Goal: Task Accomplishment & Management: Use online tool/utility

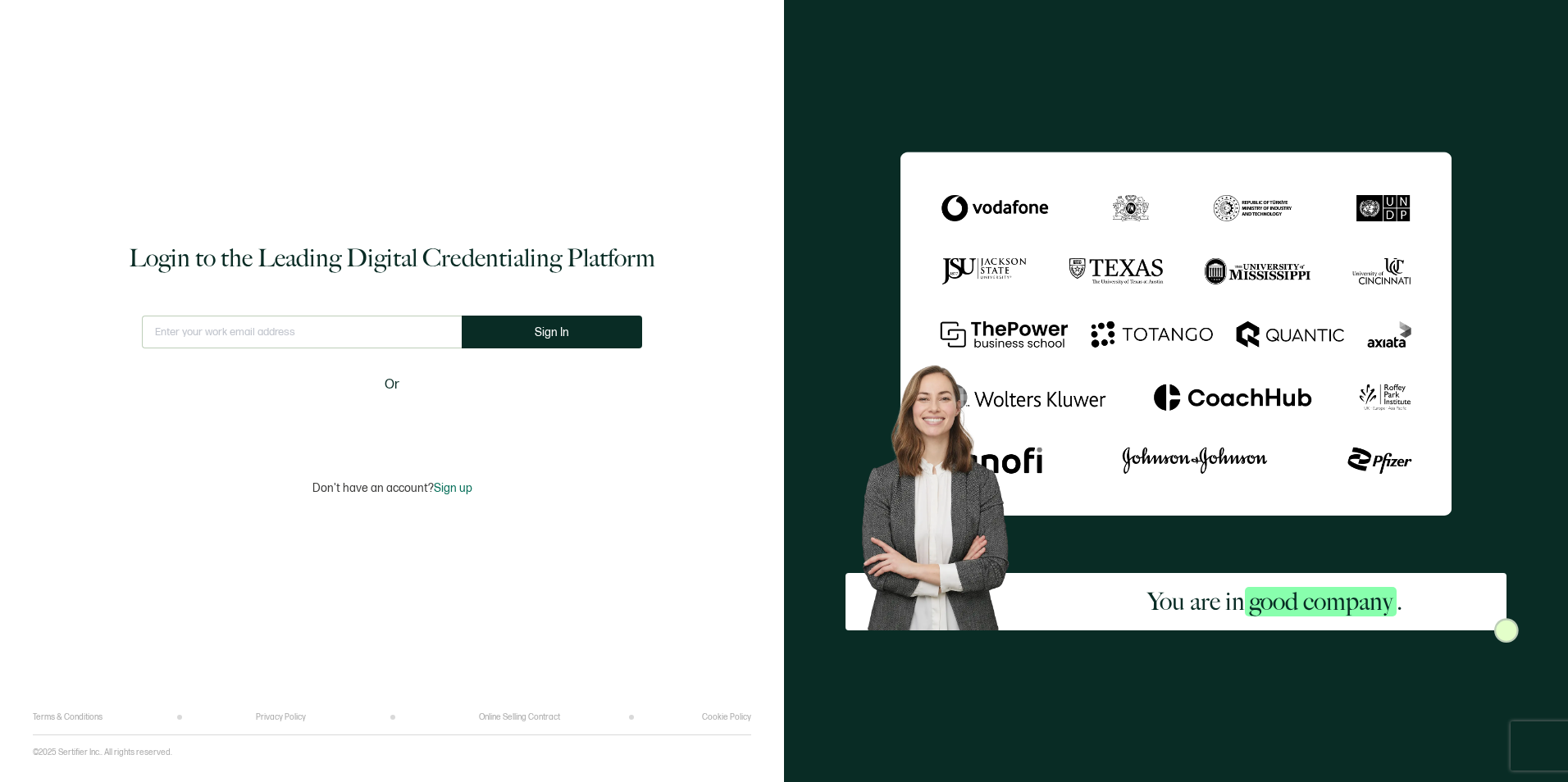
type input "[EMAIL_ADDRESS][PERSON_NAME][DOMAIN_NAME]"
click at [617, 338] on button "Sign In" at bounding box center [552, 332] width 181 height 33
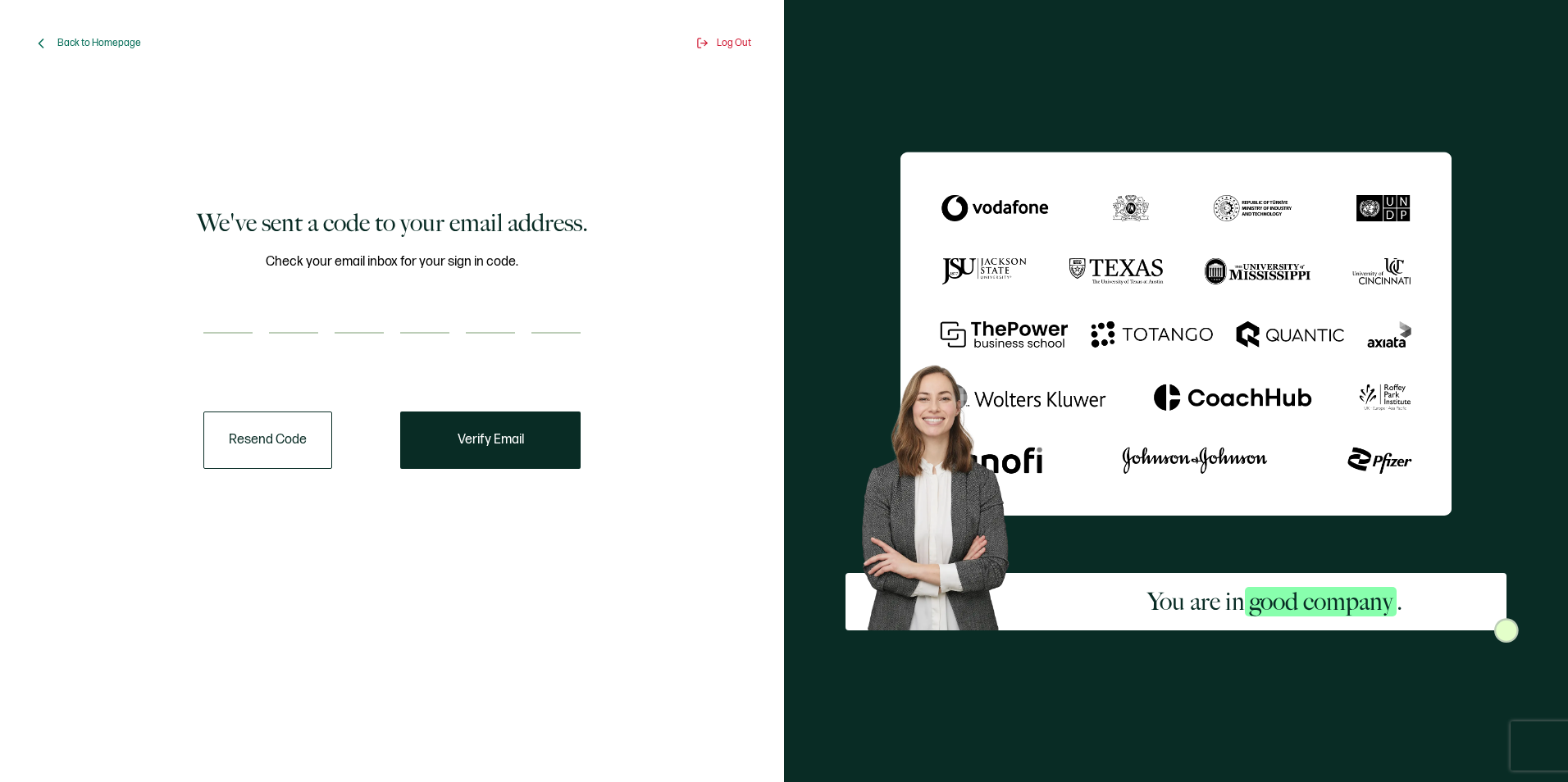
click at [229, 314] on input "number" at bounding box center [228, 317] width 50 height 33
paste input "1"
type input "1"
type input "4"
type input "7"
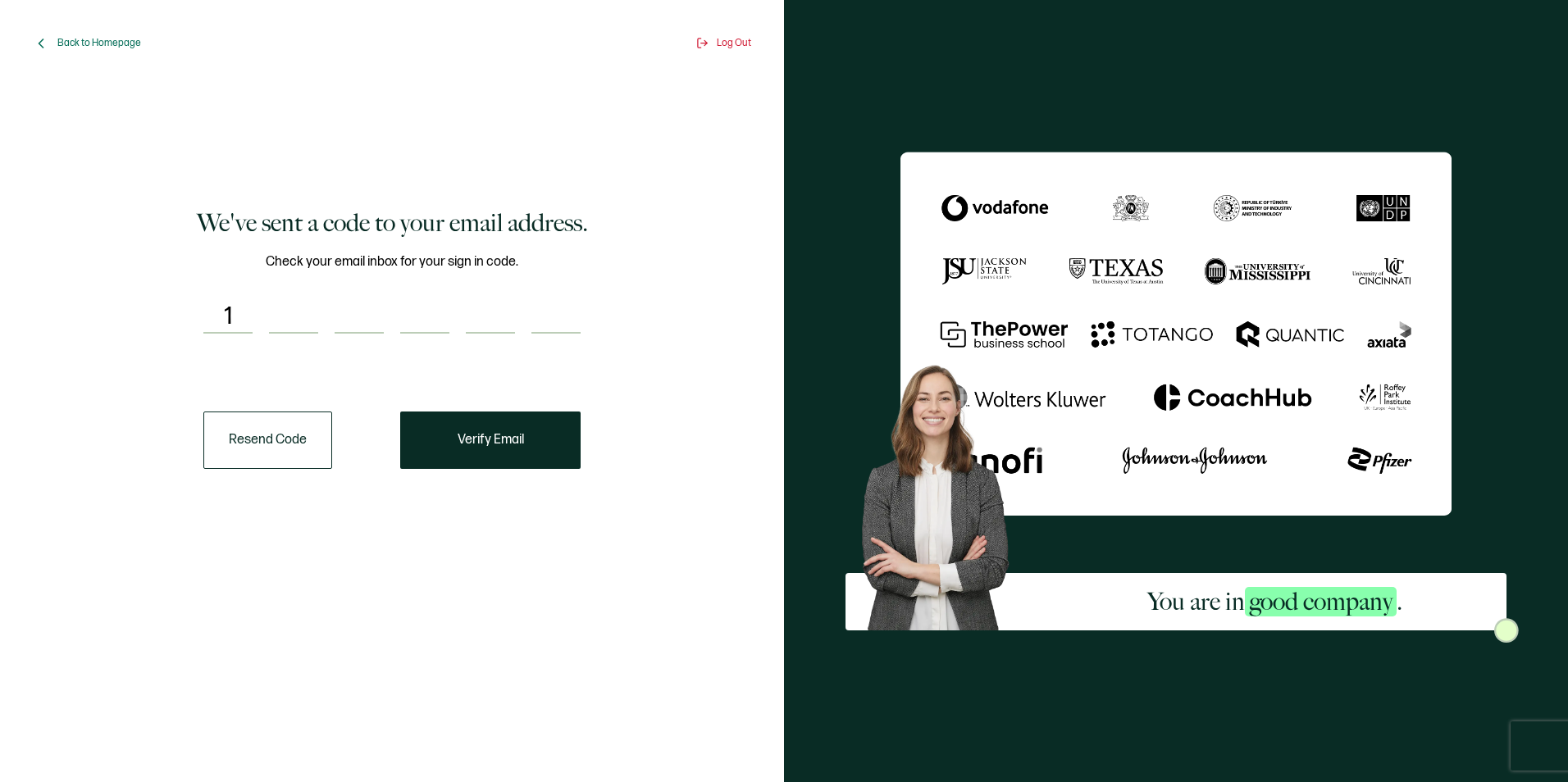
type input "7"
type input "5"
type input "4"
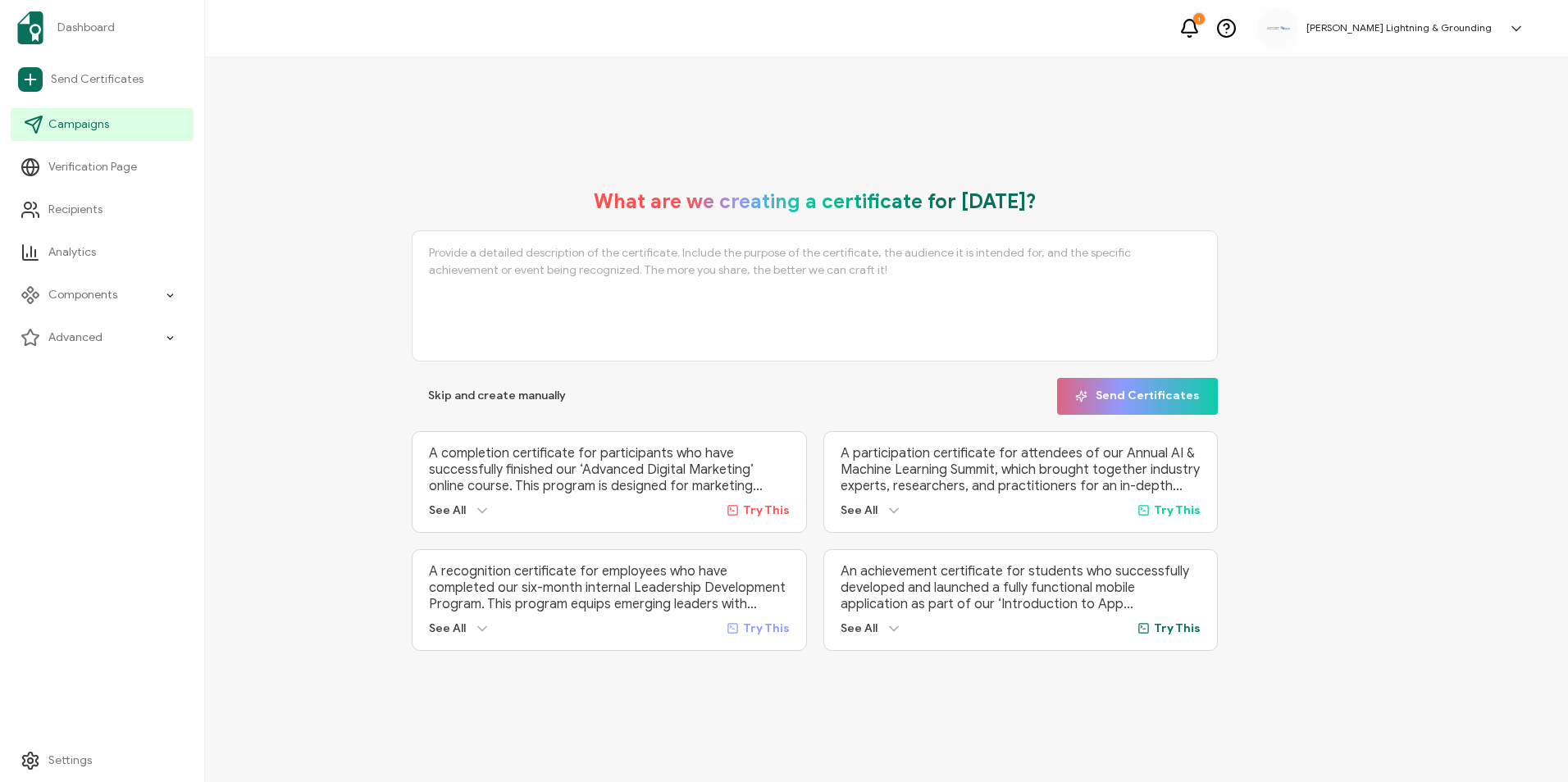
drag, startPoint x: 57, startPoint y: 122, endPoint x: 49, endPoint y: 142, distance: 21.5
click at [57, 122] on span "Campaigns" at bounding box center [79, 125] width 61 height 17
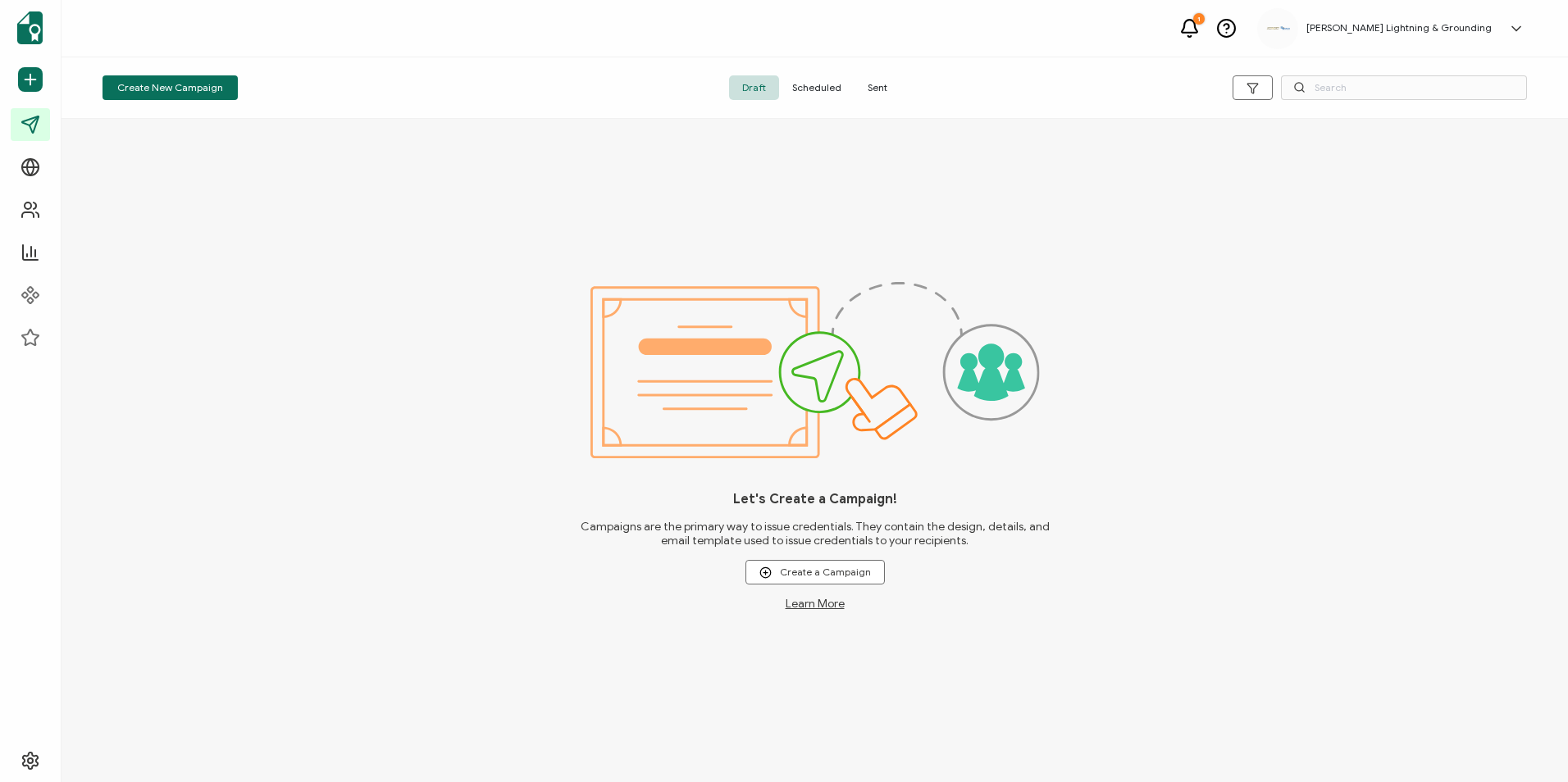
click at [885, 83] on span "Sent" at bounding box center [878, 88] width 46 height 25
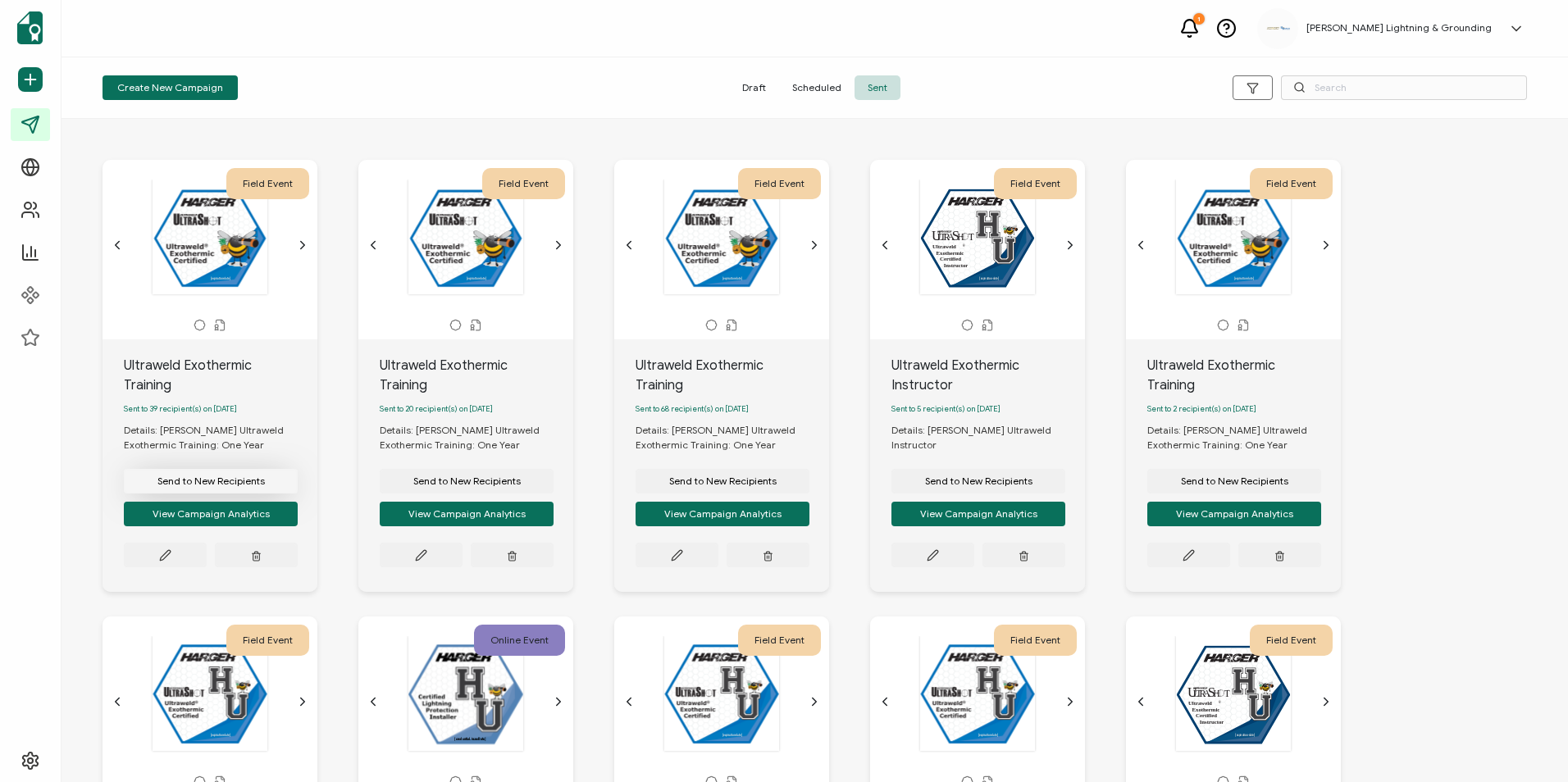
click at [218, 476] on span "Send to New Recipients" at bounding box center [211, 480] width 107 height 10
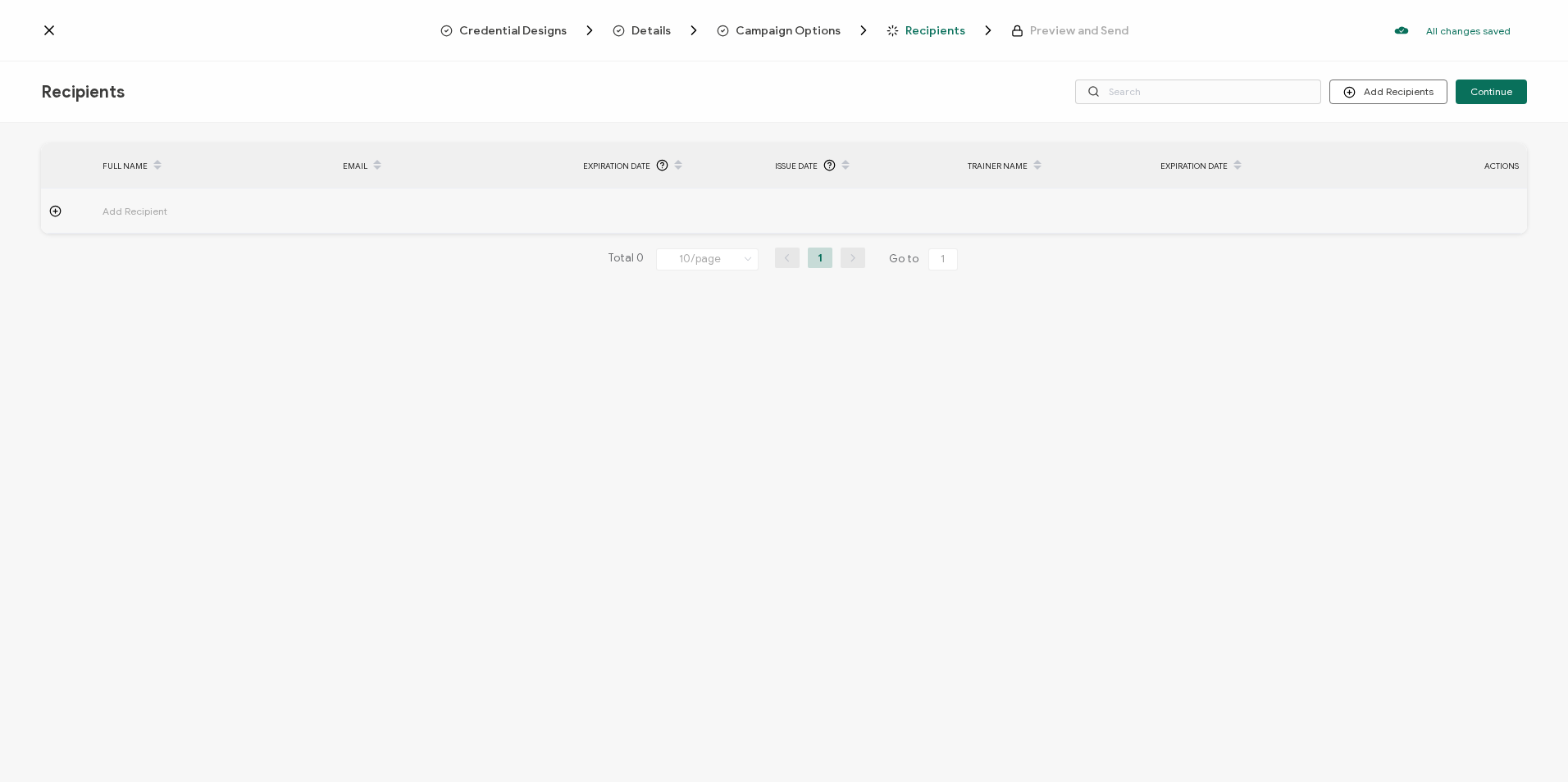
click at [833, 29] on span "Campaign Options" at bounding box center [788, 31] width 105 height 12
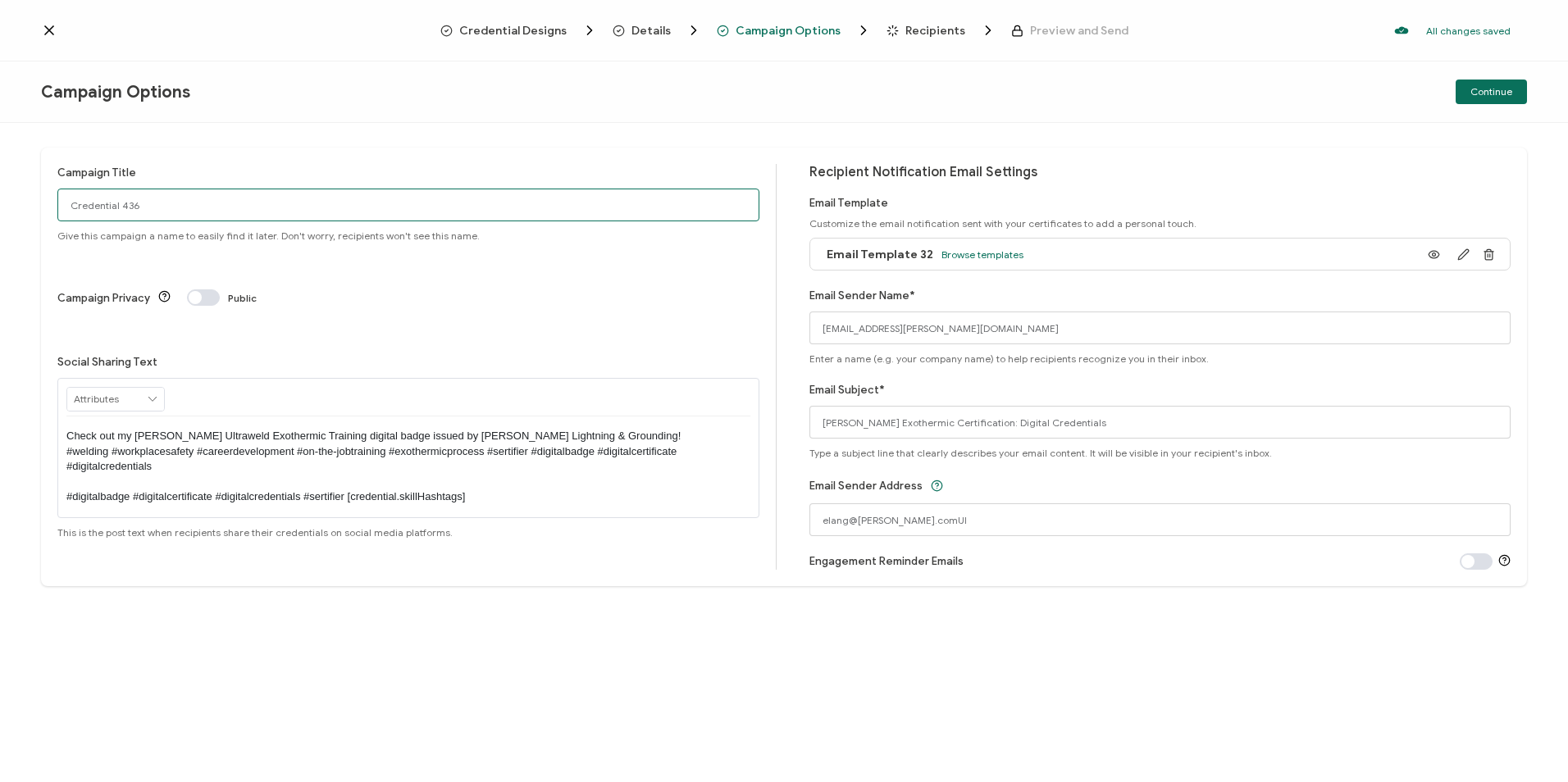
click at [143, 202] on input "Credential 436" at bounding box center [408, 204] width 702 height 33
click at [146, 203] on input "Credential 436" at bounding box center [408, 204] width 702 height 33
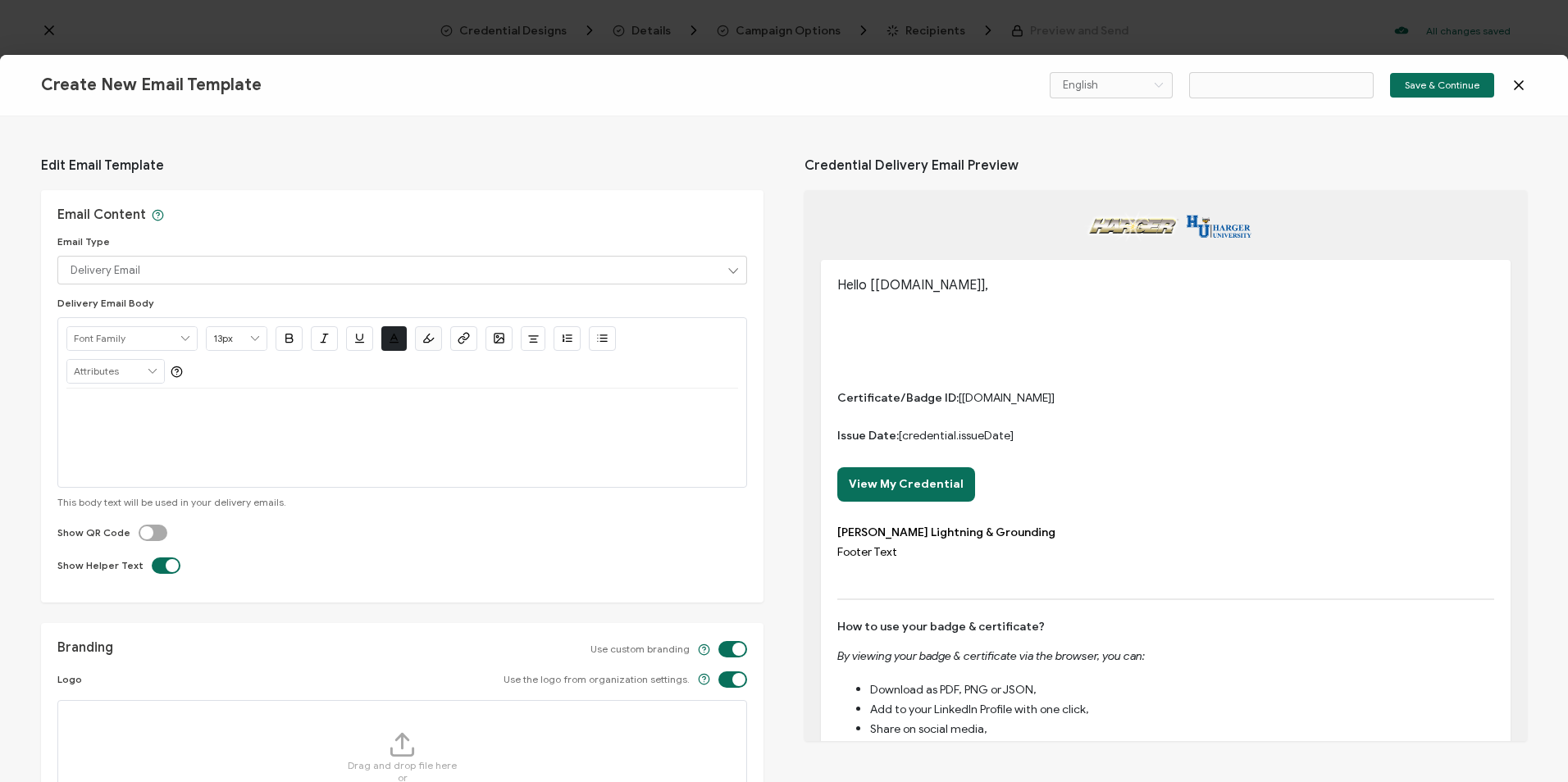
drag, startPoint x: 136, startPoint y: 202, endPoint x: 77, endPoint y: 202, distance: 59.0
type input "Email Template 33"
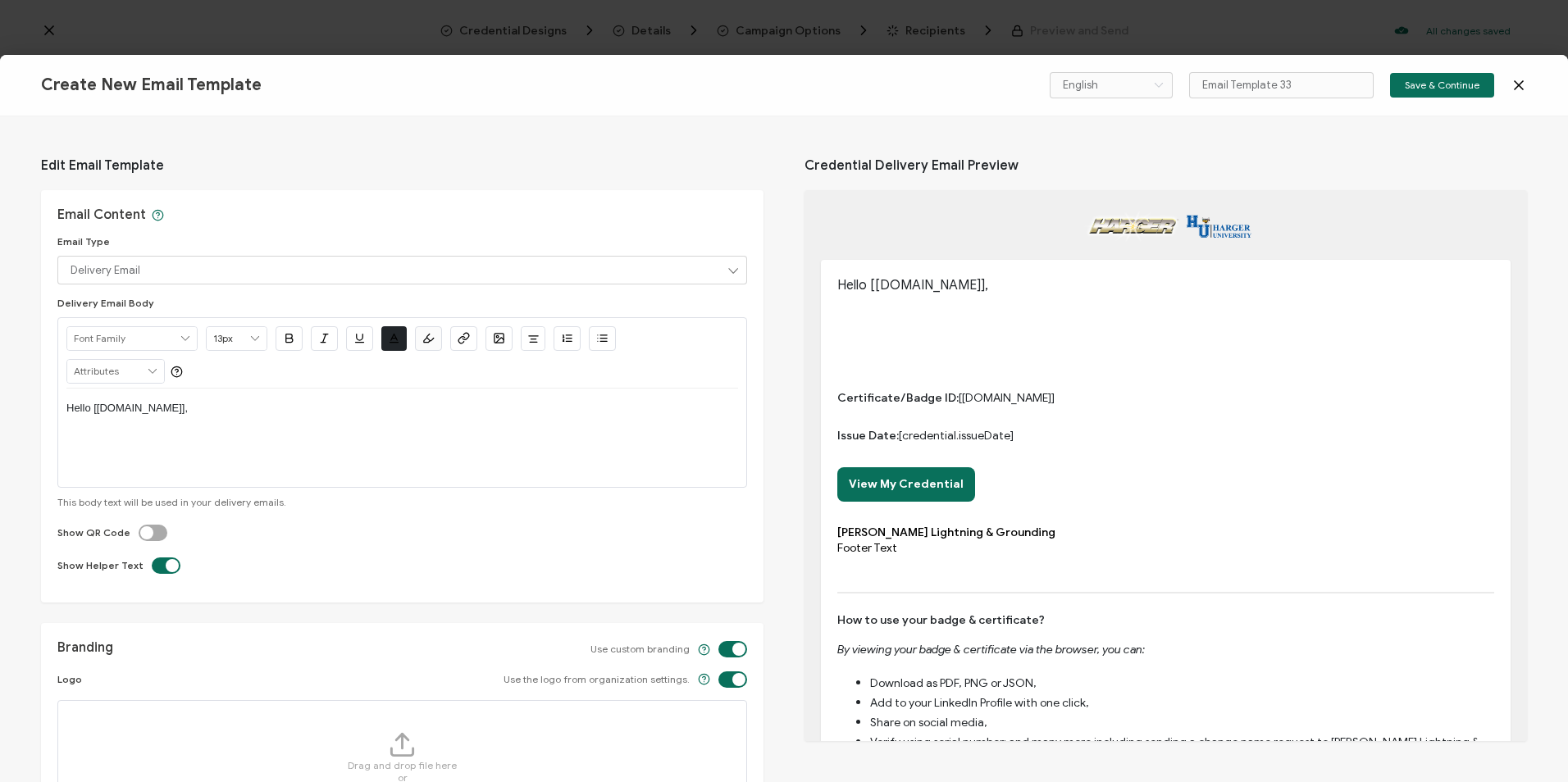
click at [1524, 82] on icon at bounding box center [1518, 85] width 17 height 17
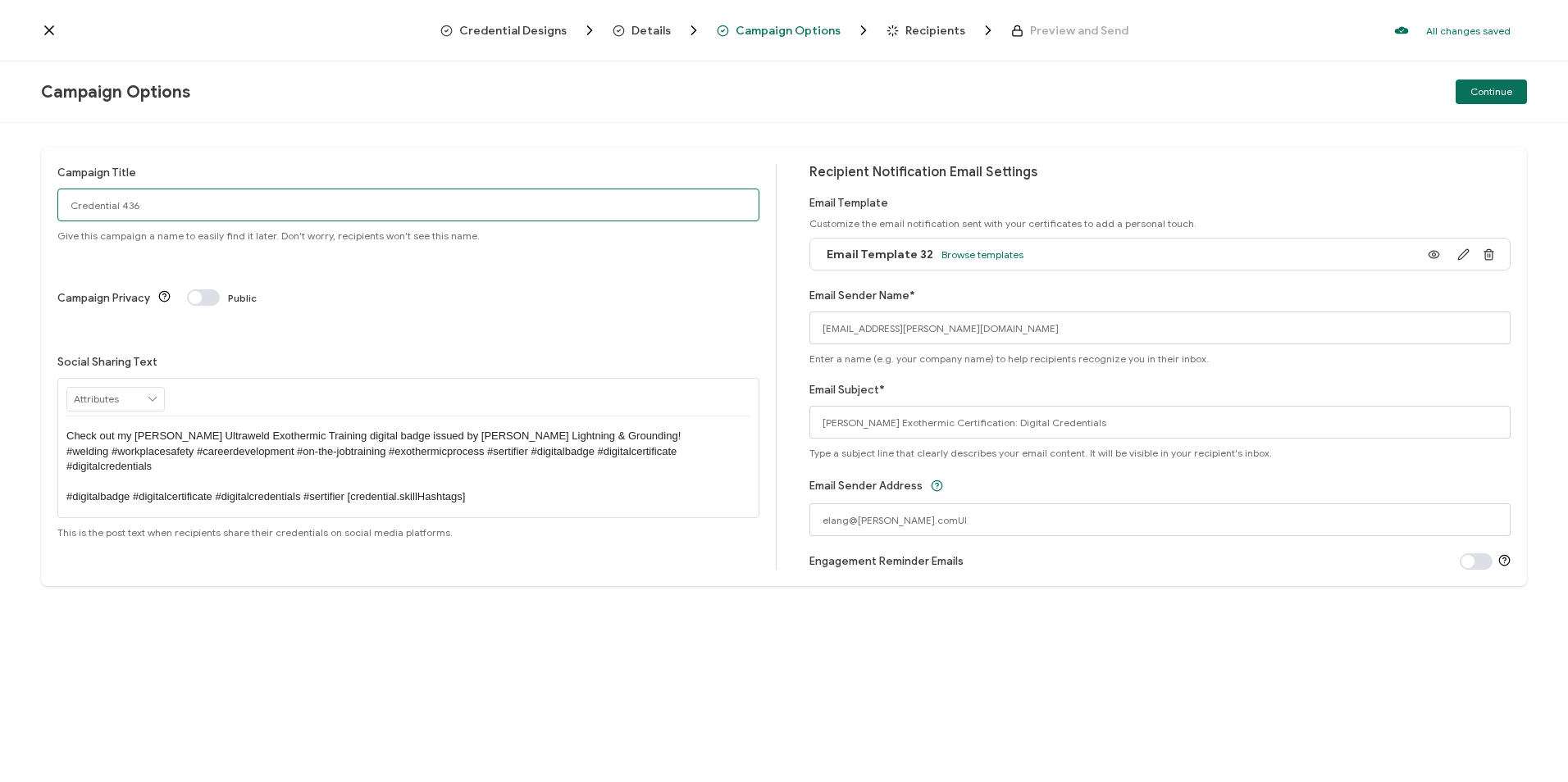
drag, startPoint x: 158, startPoint y: 207, endPoint x: 14, endPoint y: 207, distance: 144.0
click at [14, 207] on div "Campaign Title Credential 436 Give this campaign a name to easily find it later…" at bounding box center [784, 452] width 1568 height 659
type input "Ultraweld Exothermic Training"
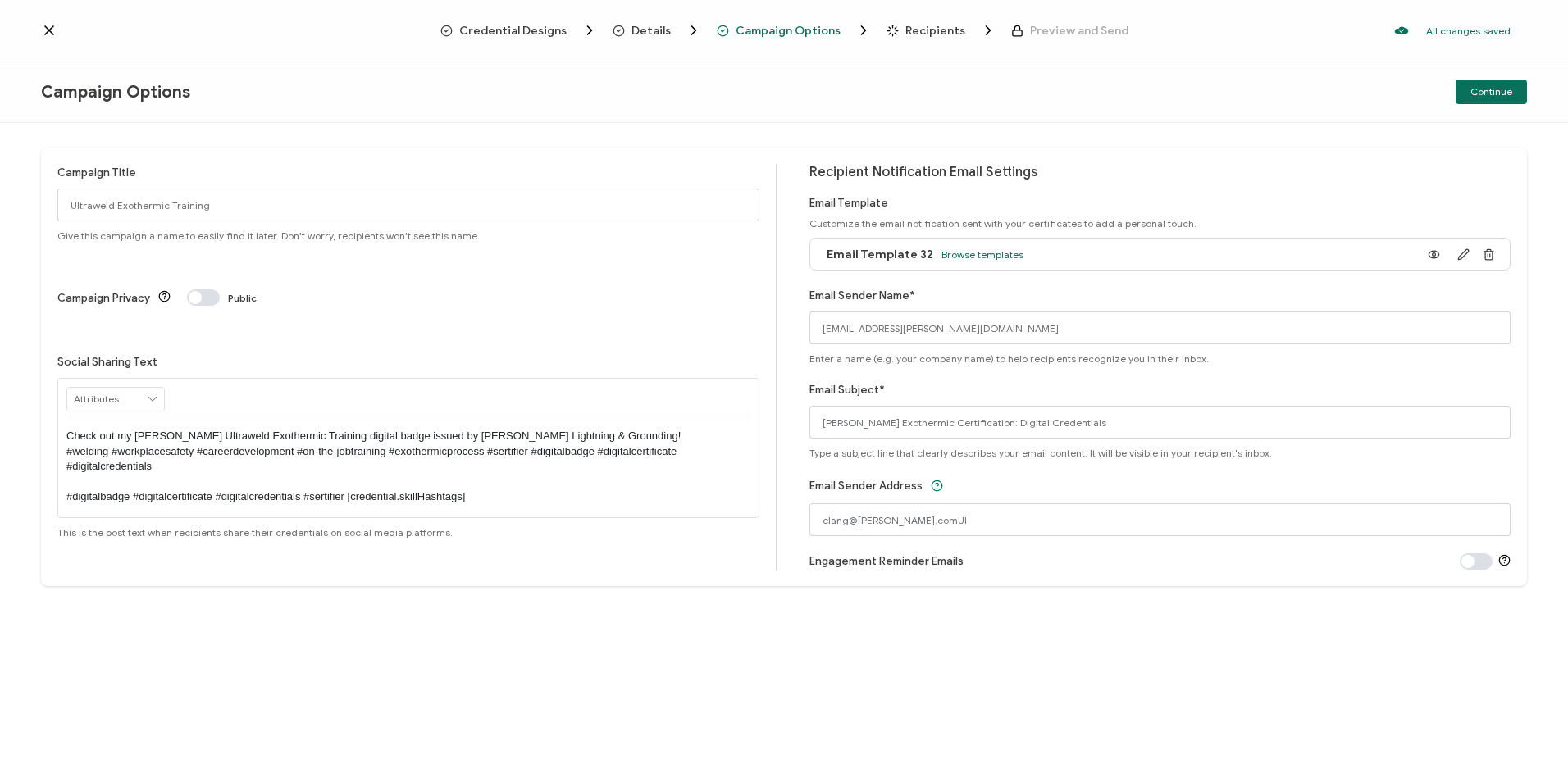
click at [926, 36] on span "Recipients" at bounding box center [935, 31] width 60 height 12
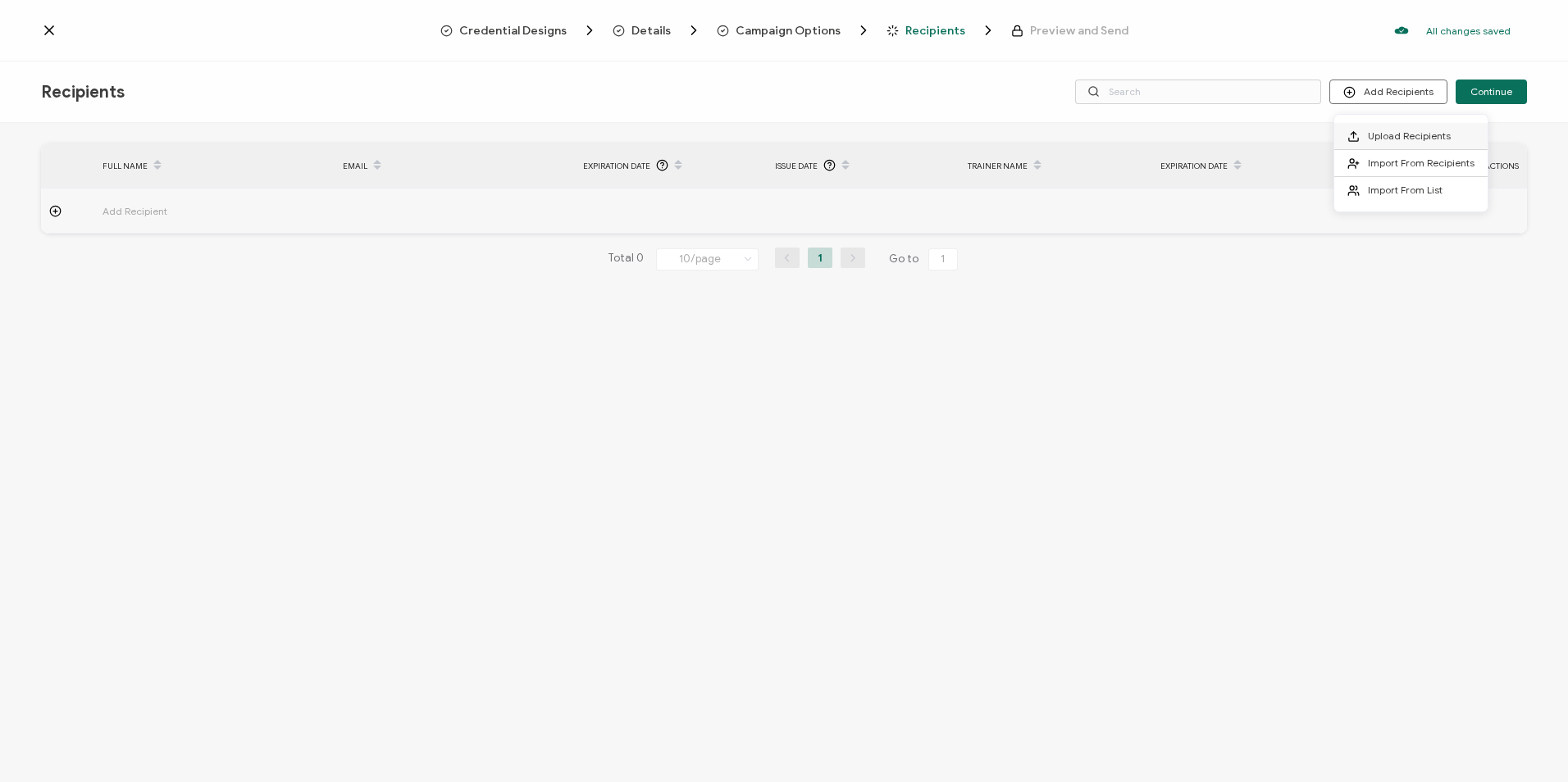
click at [1387, 140] on span "Upload Recipients" at bounding box center [1410, 135] width 83 height 12
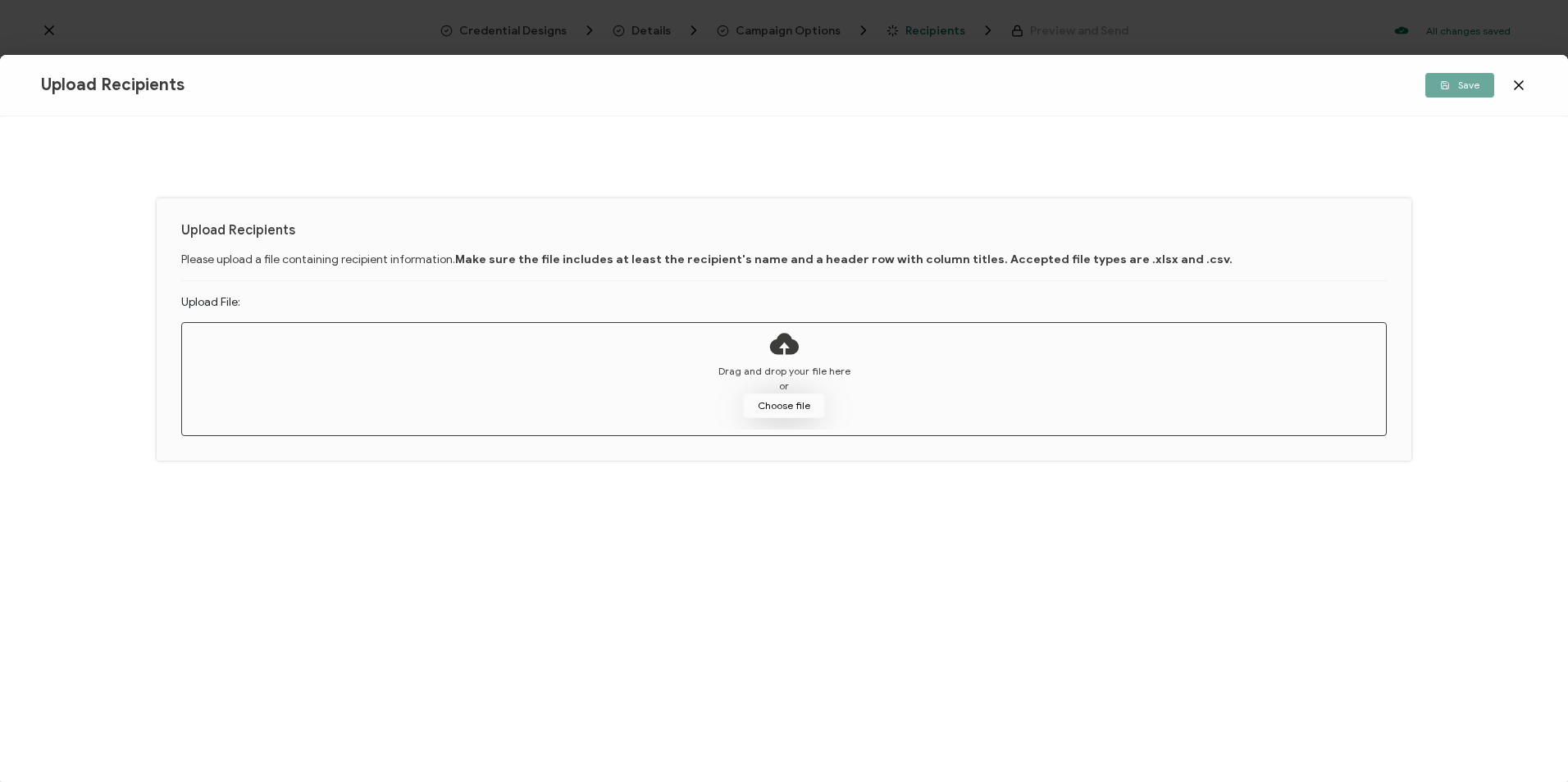
click at [767, 411] on button "Choose file" at bounding box center [784, 406] width 82 height 25
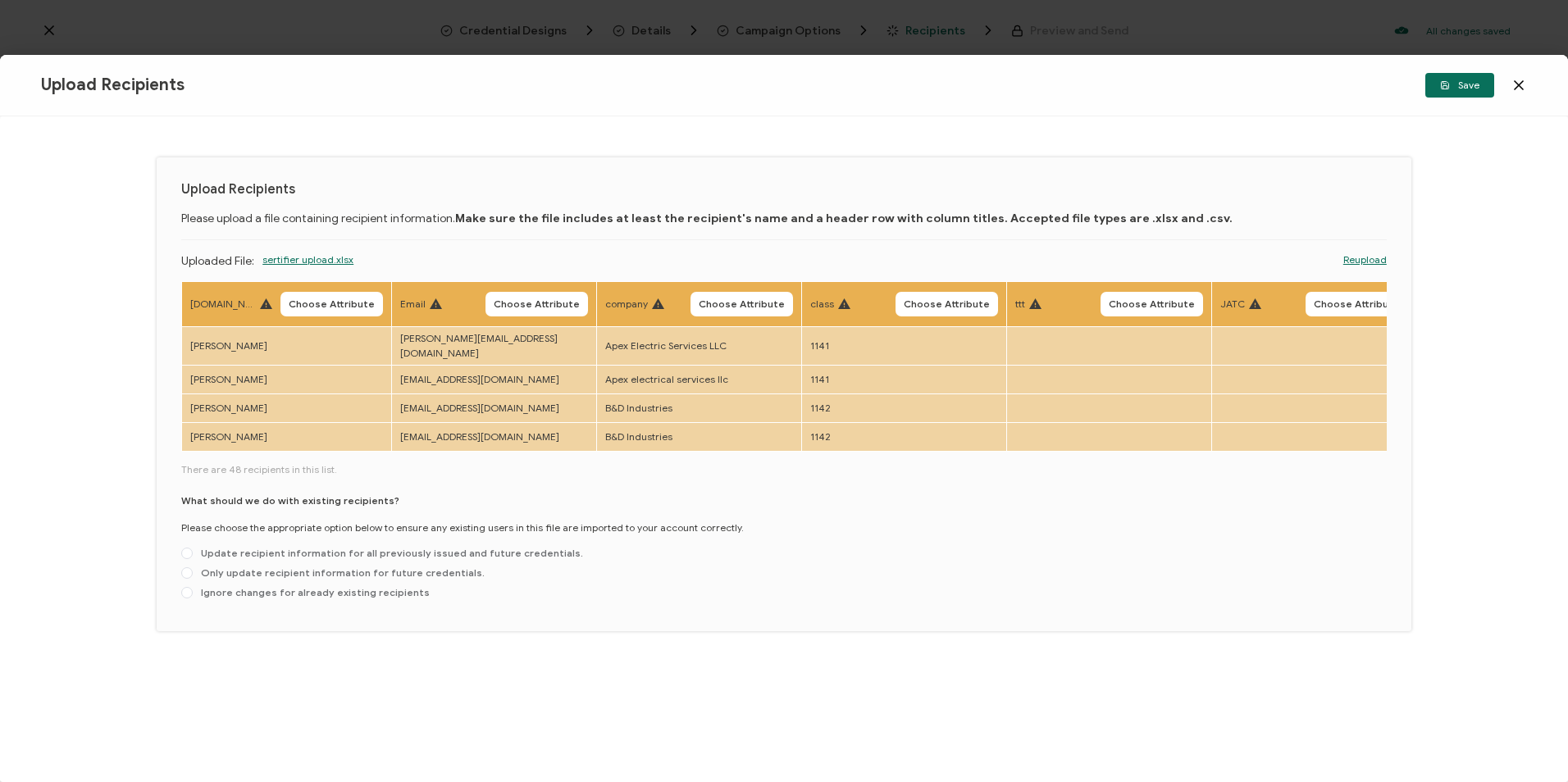
click at [313, 307] on span "Choose Attribute" at bounding box center [331, 303] width 86 height 10
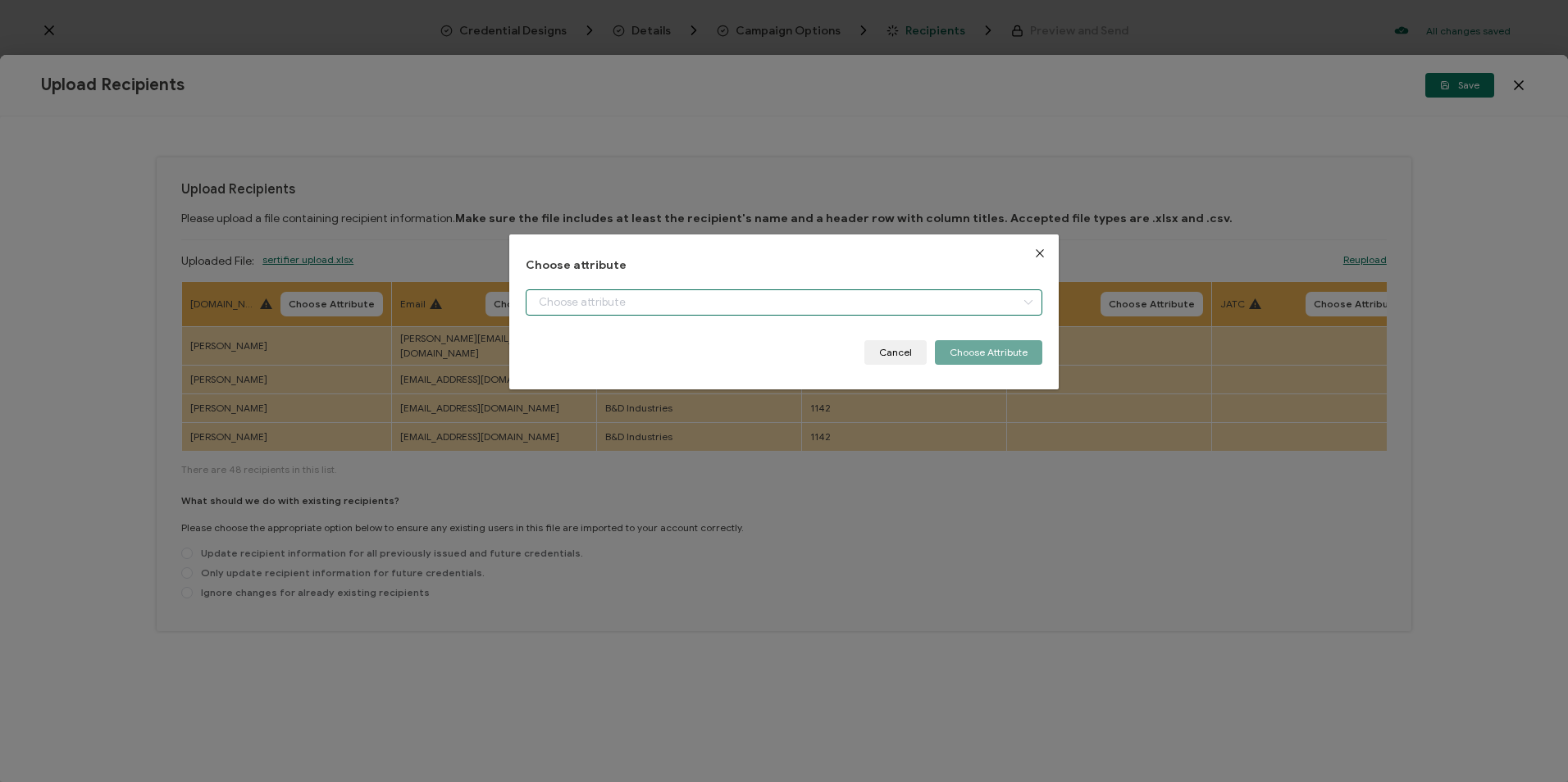
click at [561, 307] on input "dialog" at bounding box center [783, 303] width 516 height 27
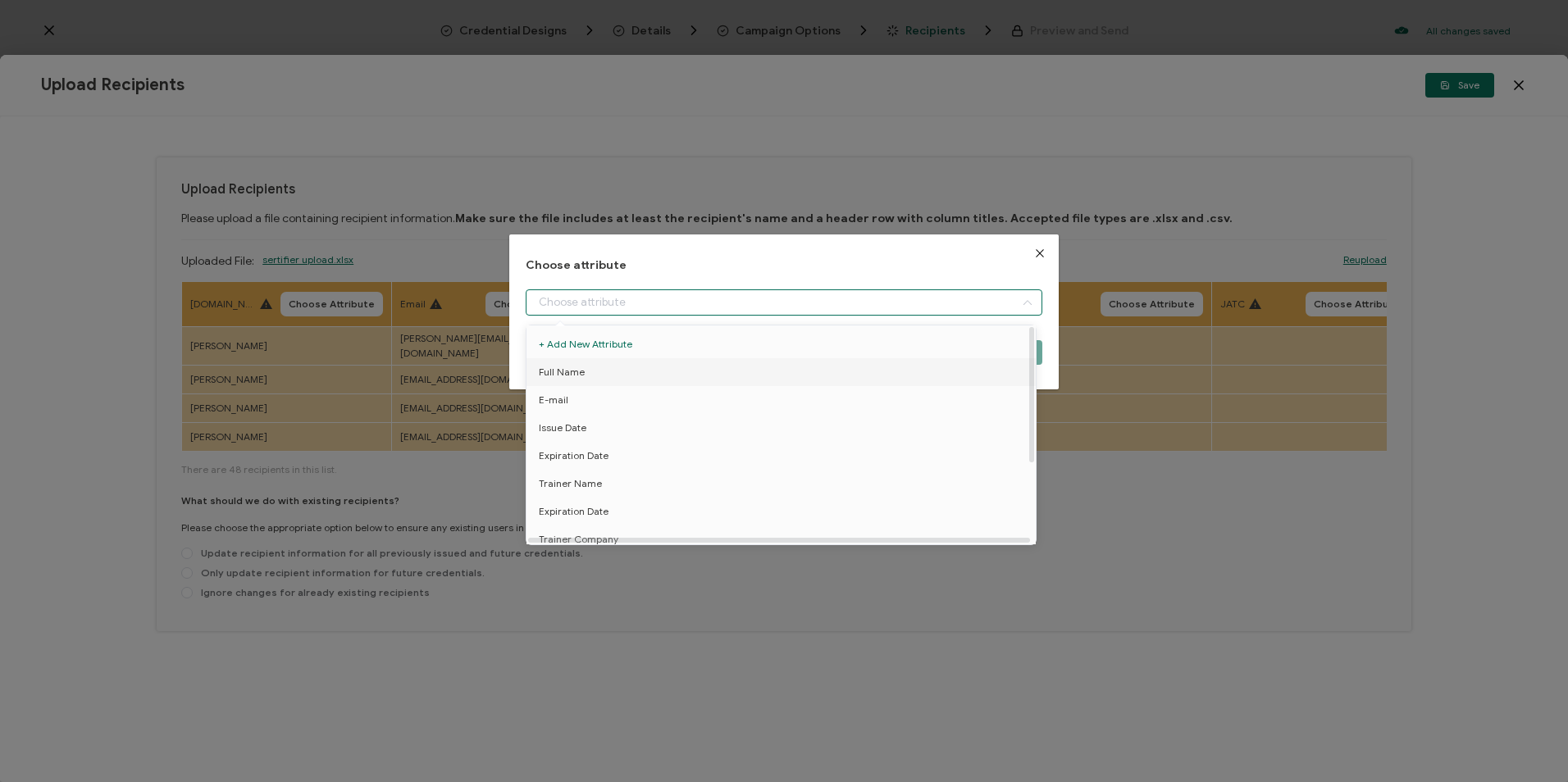
click at [566, 365] on span "Full Name" at bounding box center [562, 372] width 46 height 28
type input "Full Name"
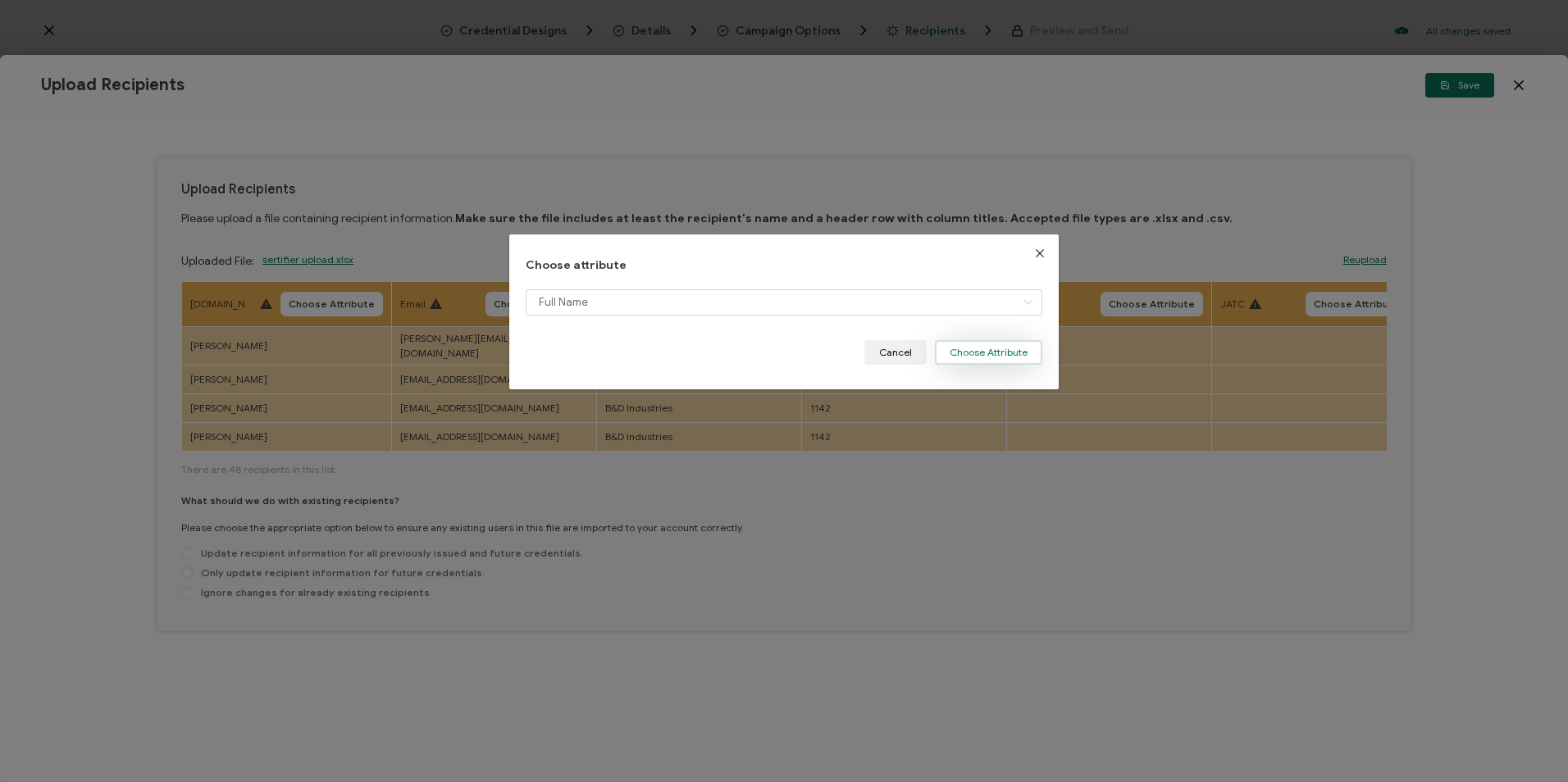
click at [988, 342] on button "Choose Attribute" at bounding box center [988, 353] width 107 height 25
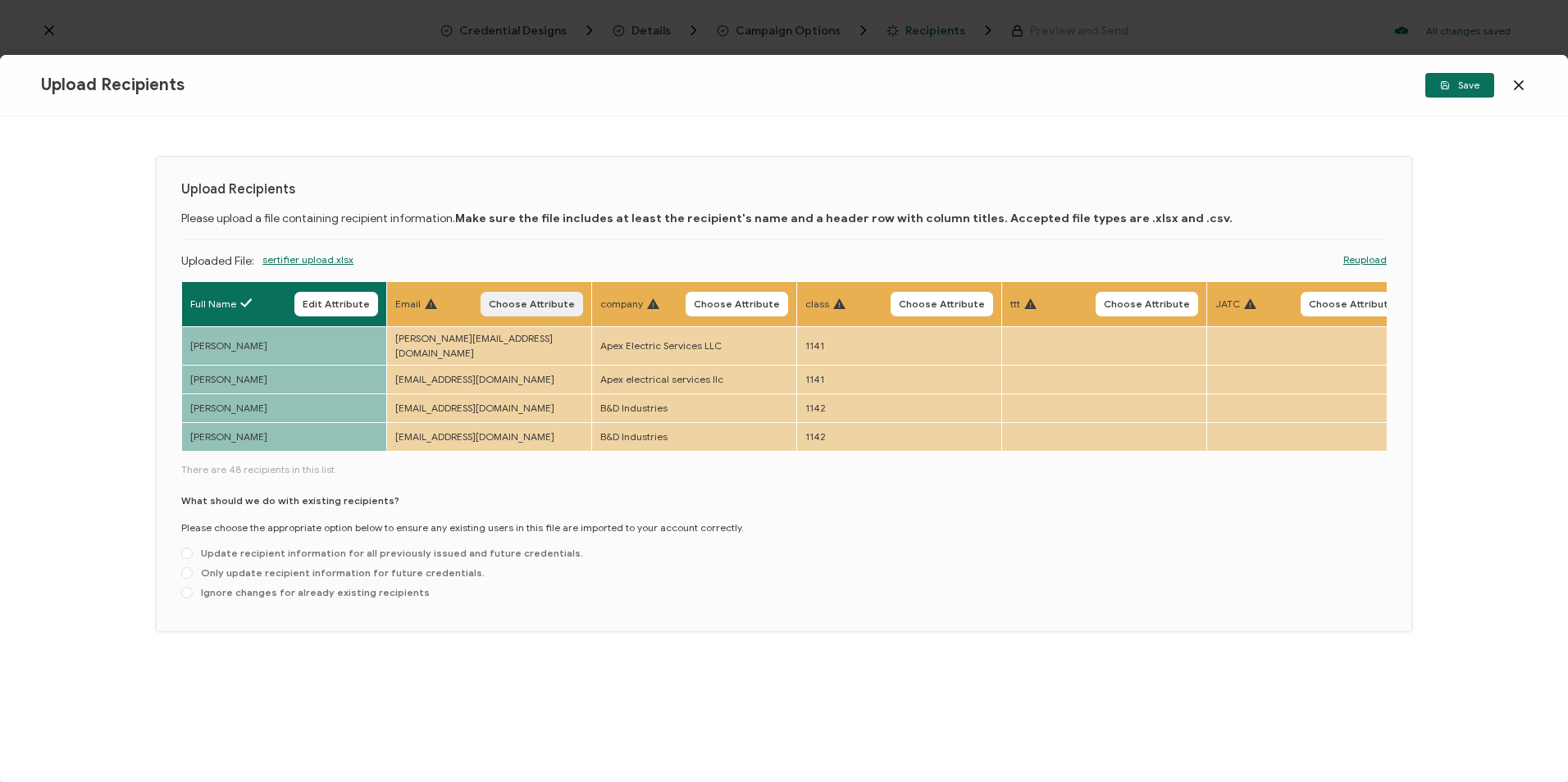
click at [534, 313] on button "Choose Attribute" at bounding box center [532, 304] width 103 height 25
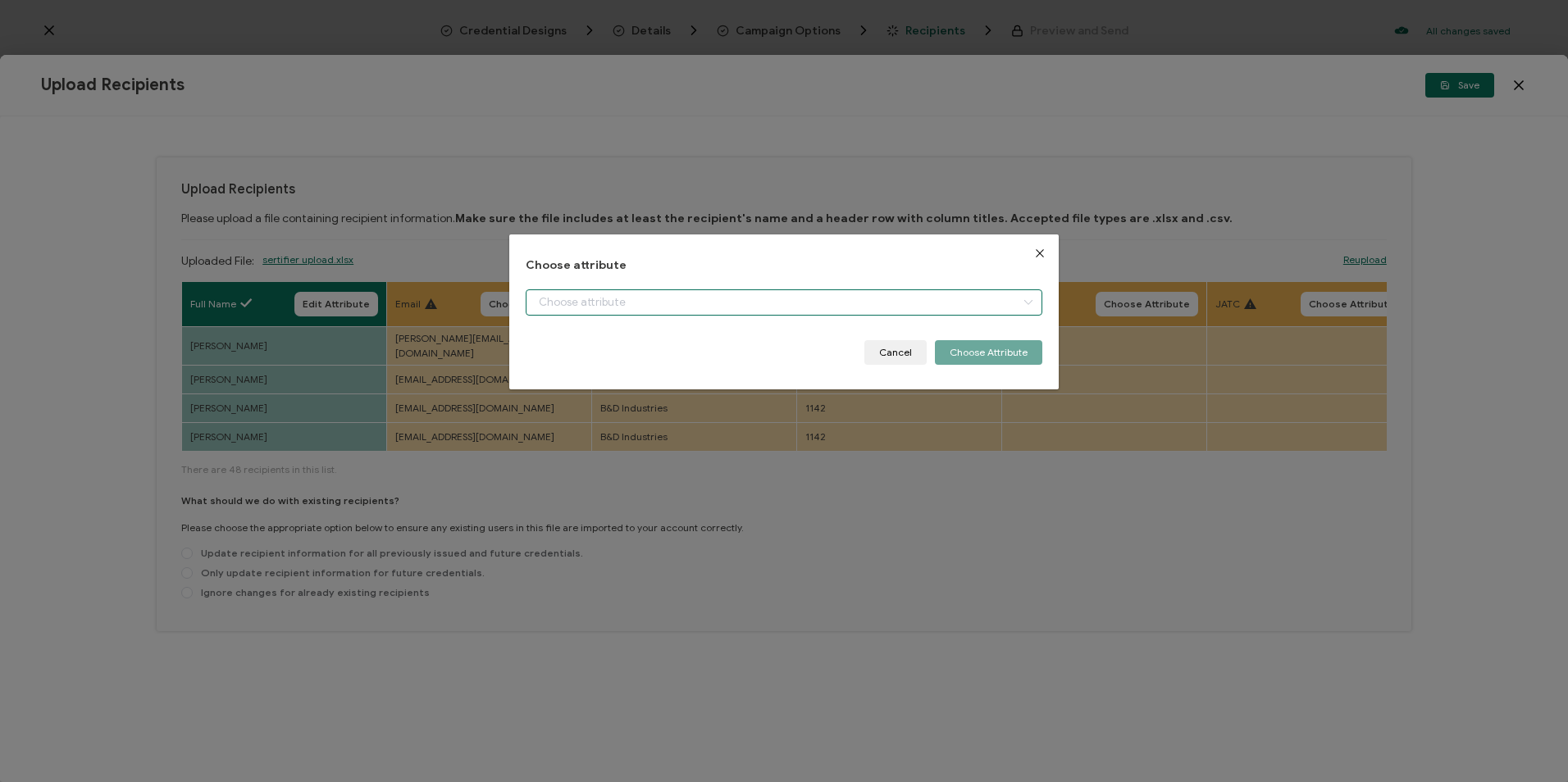
click at [565, 303] on input "dialog" at bounding box center [783, 303] width 516 height 27
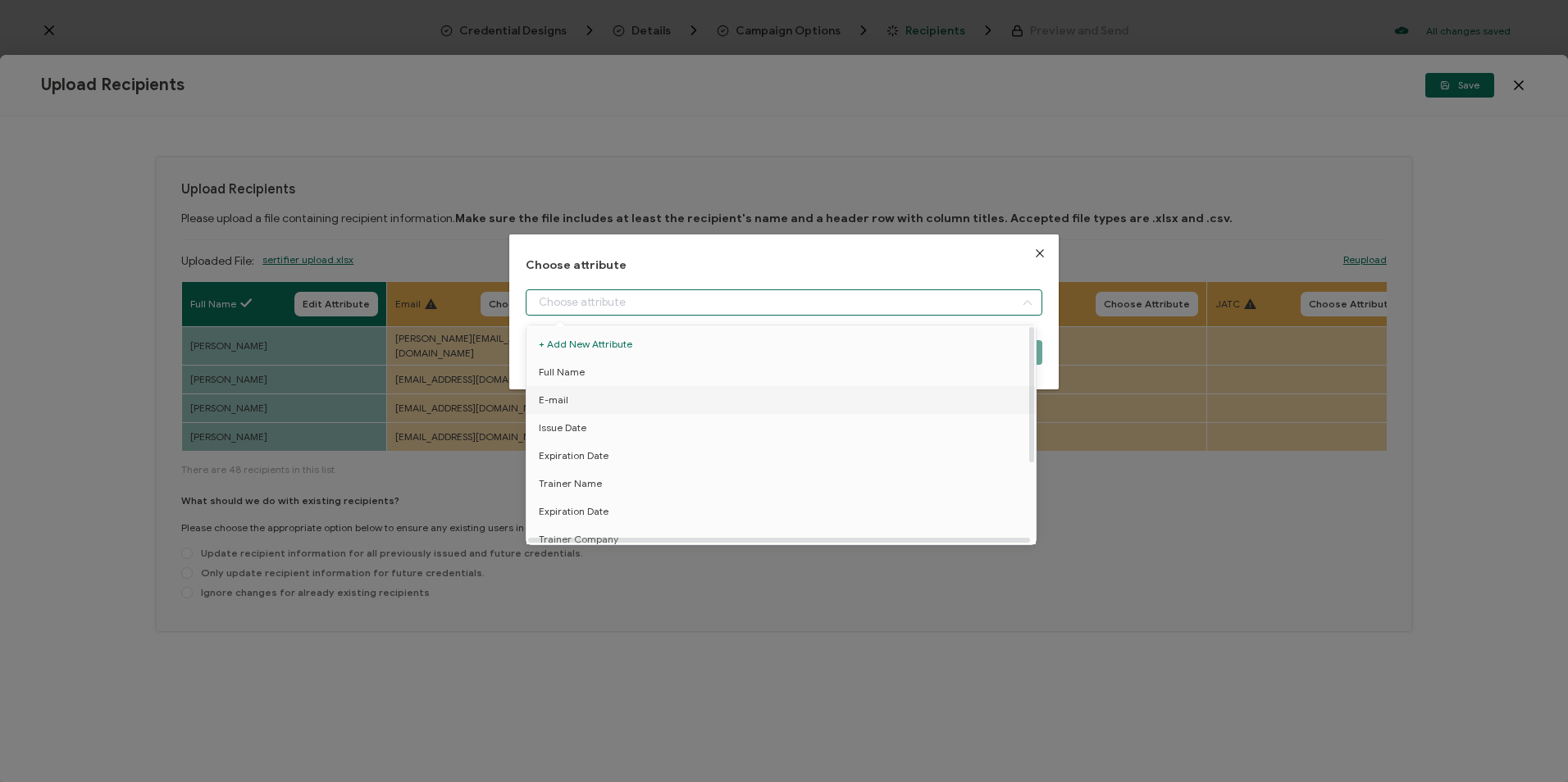
click at [576, 406] on li "E-mail" at bounding box center [783, 400] width 523 height 28
type input "E-mail"
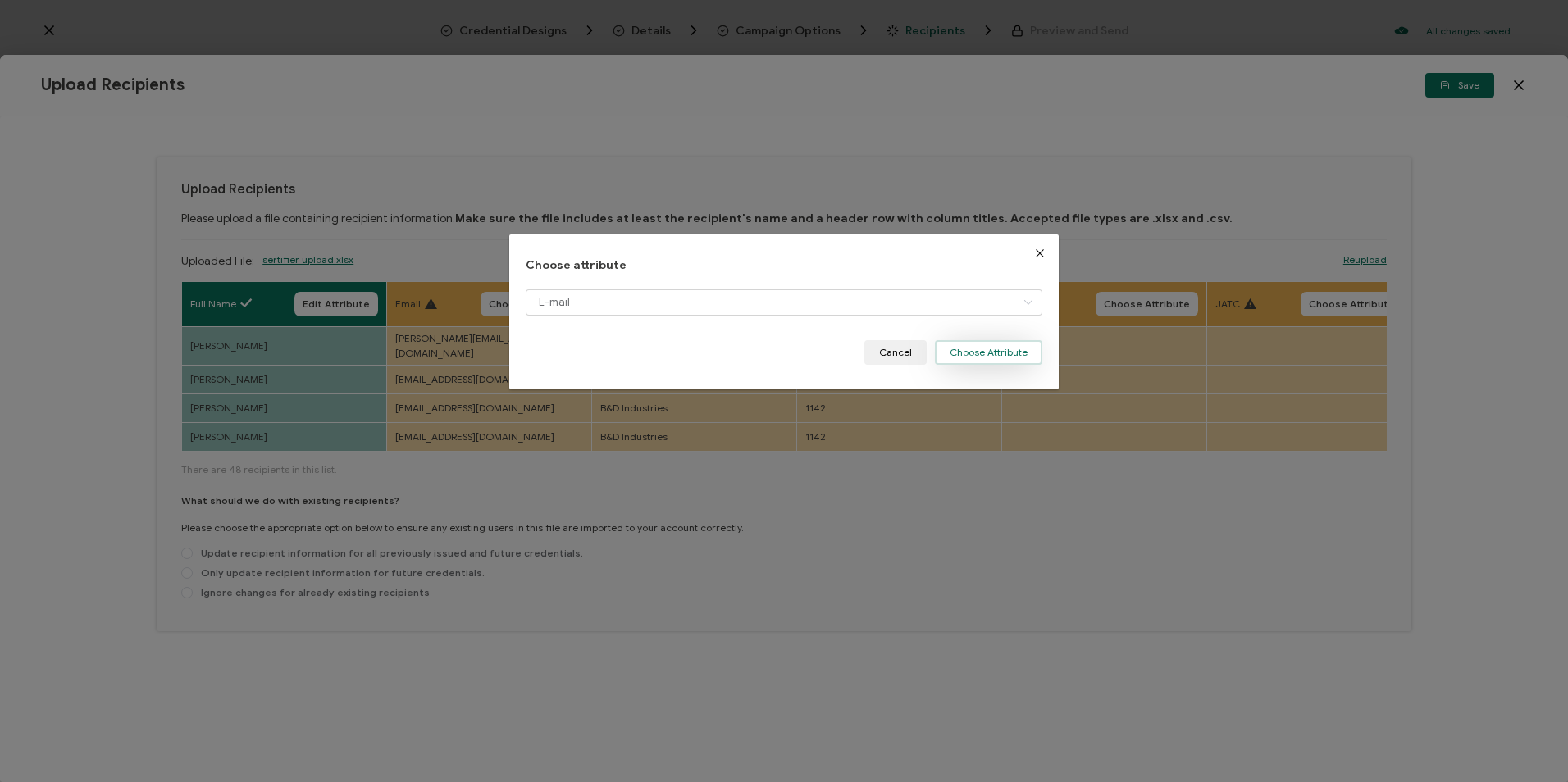
click at [978, 359] on button "Choose Attribute" at bounding box center [988, 353] width 107 height 25
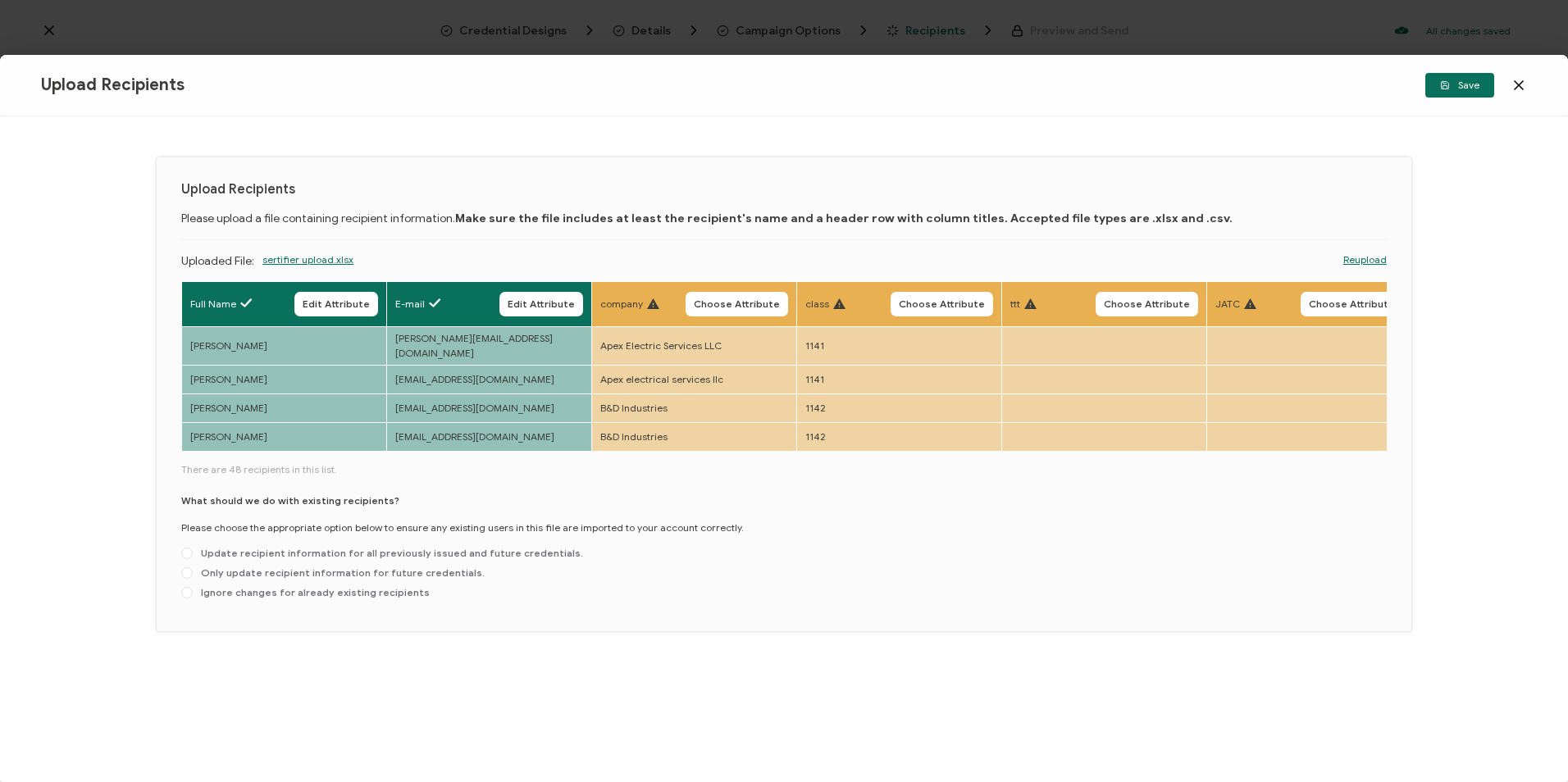
scroll to position [0, 845]
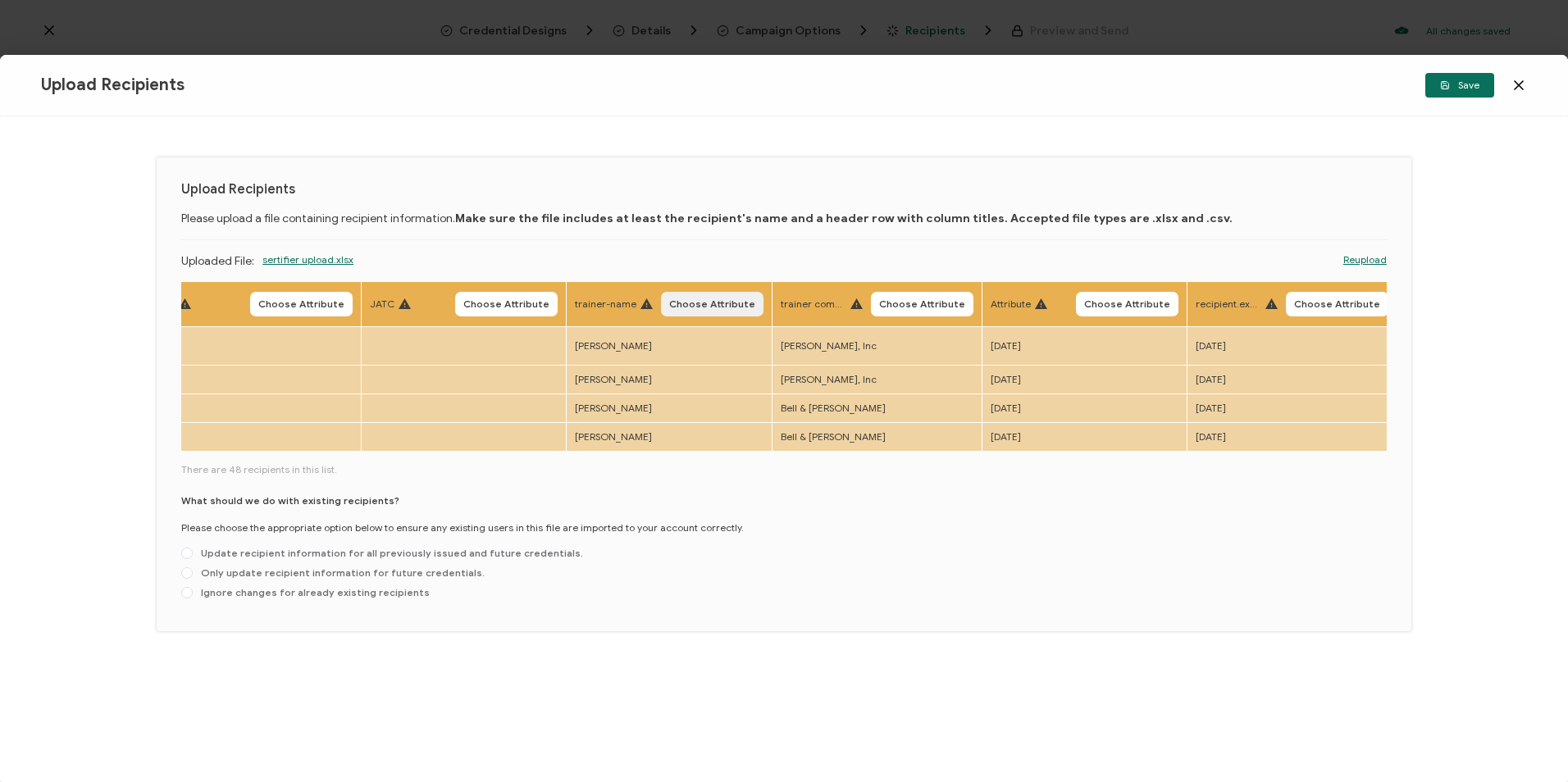
click at [715, 300] on span "Choose Attribute" at bounding box center [711, 303] width 86 height 10
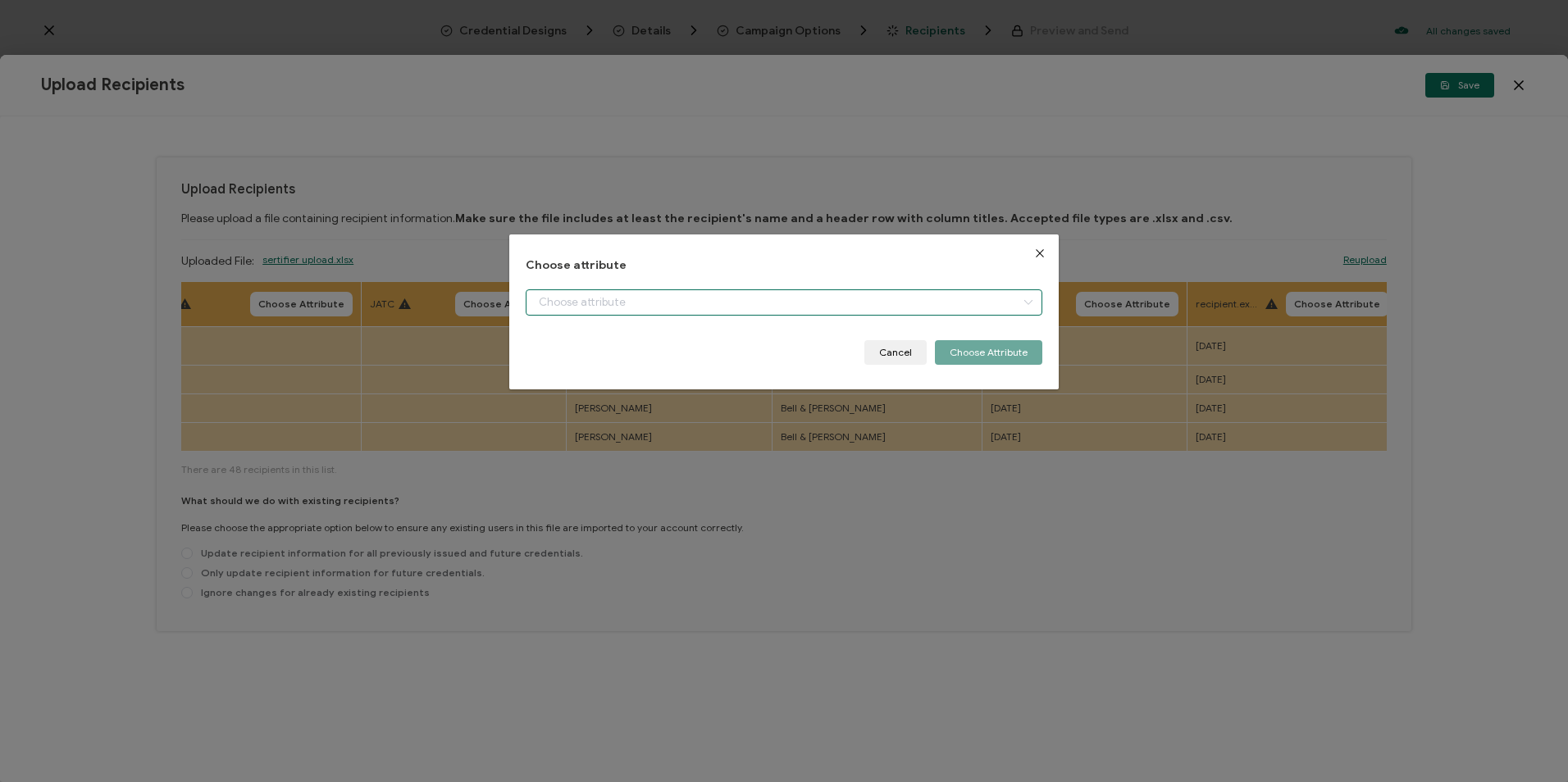
click at [711, 289] on input "dialog" at bounding box center [783, 303] width 516 height 27
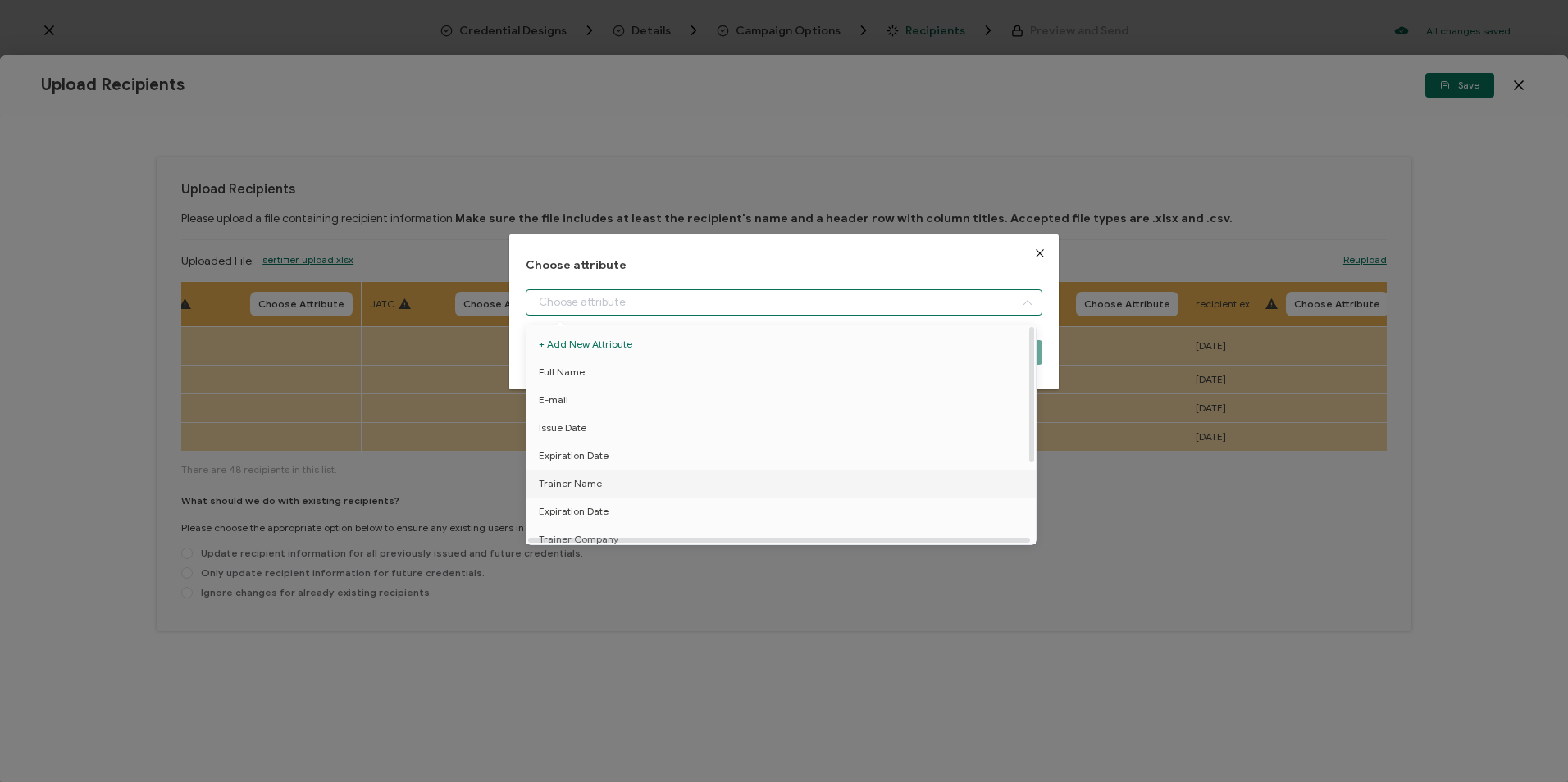
click at [625, 475] on li "Trainer Name" at bounding box center [783, 484] width 523 height 28
type input "Trainer Name"
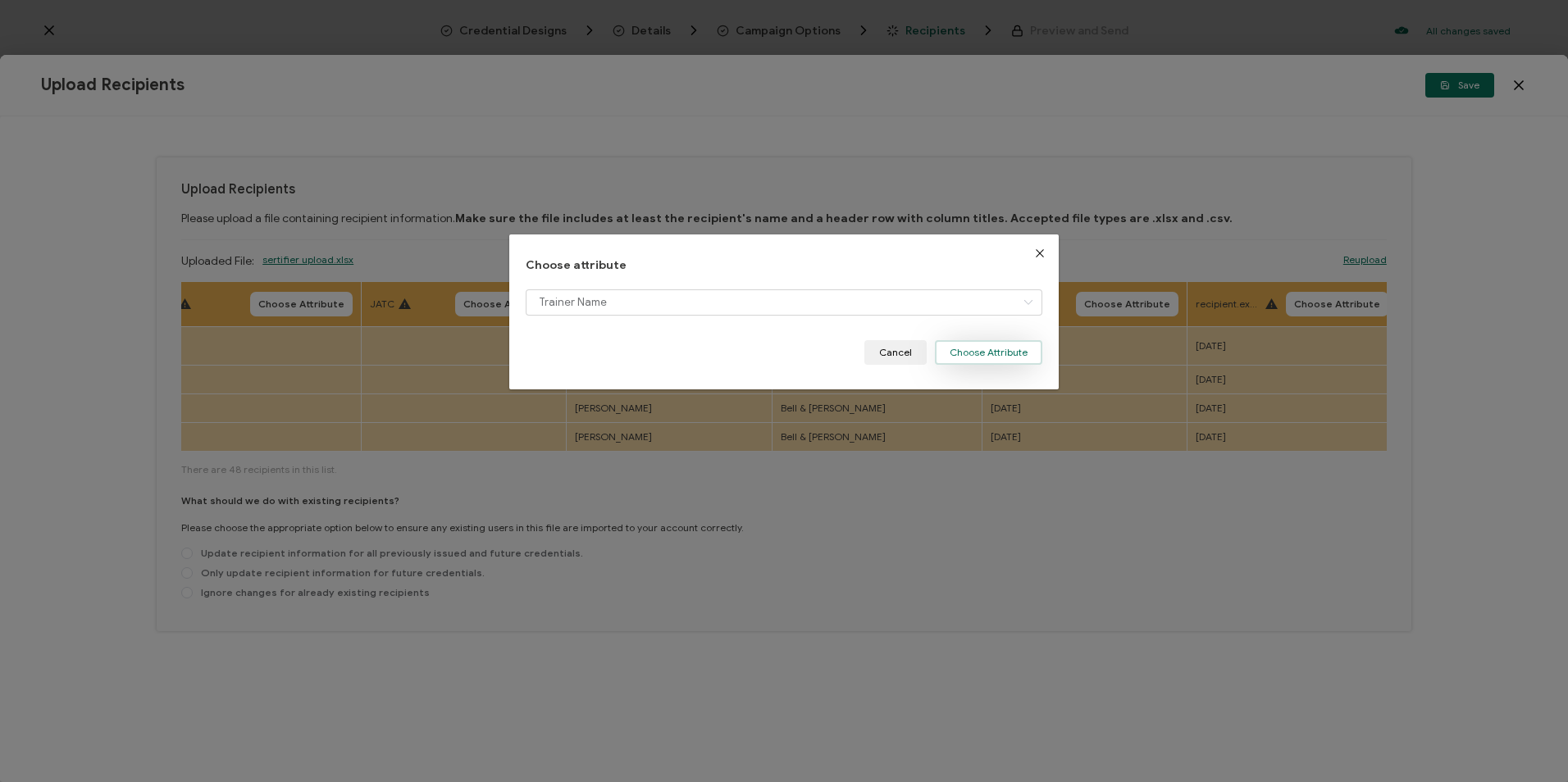
click at [1003, 351] on button "Choose Attribute" at bounding box center [988, 353] width 107 height 25
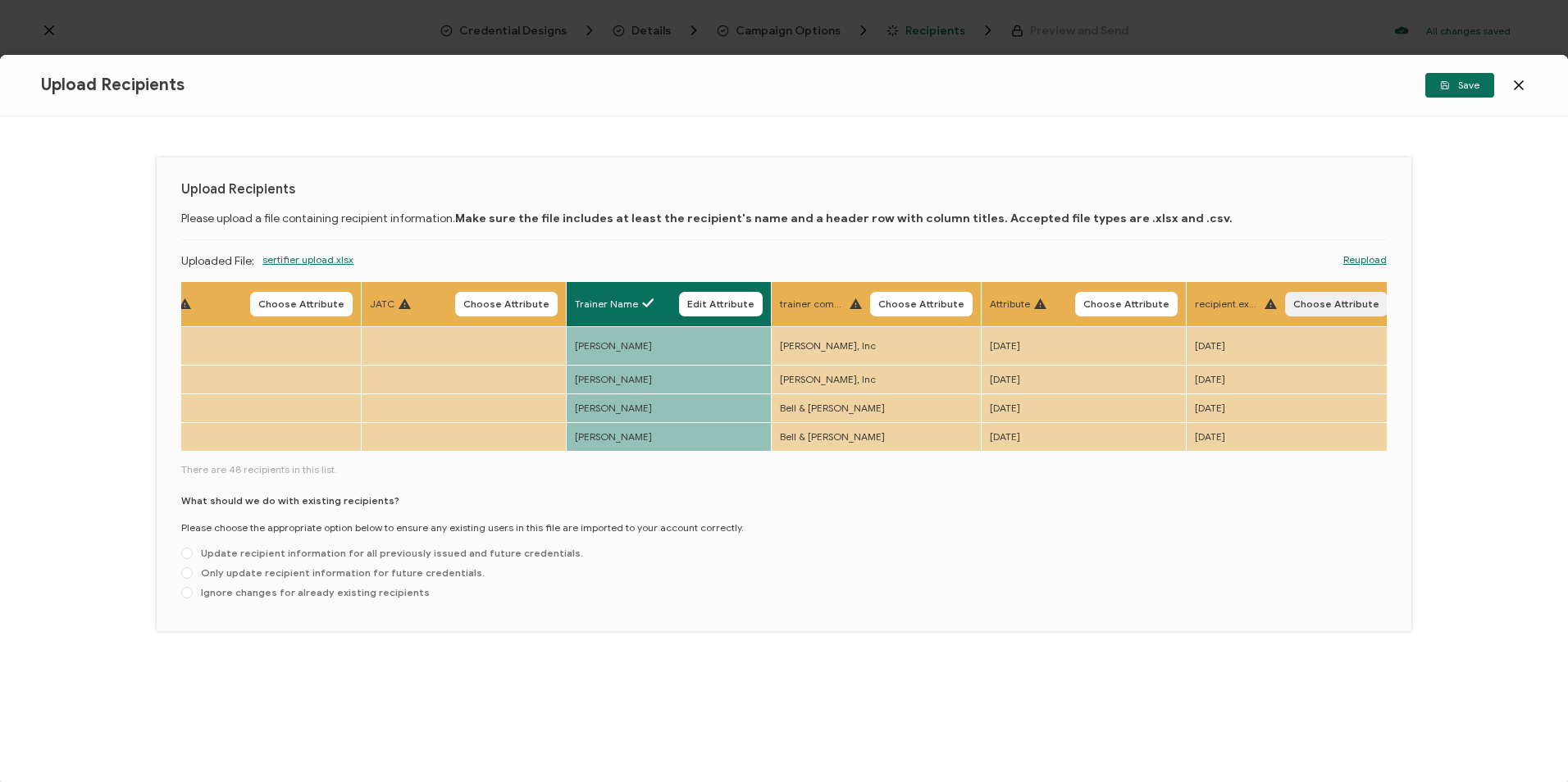
click at [1349, 309] on span "Choose Attribute" at bounding box center [1335, 303] width 86 height 10
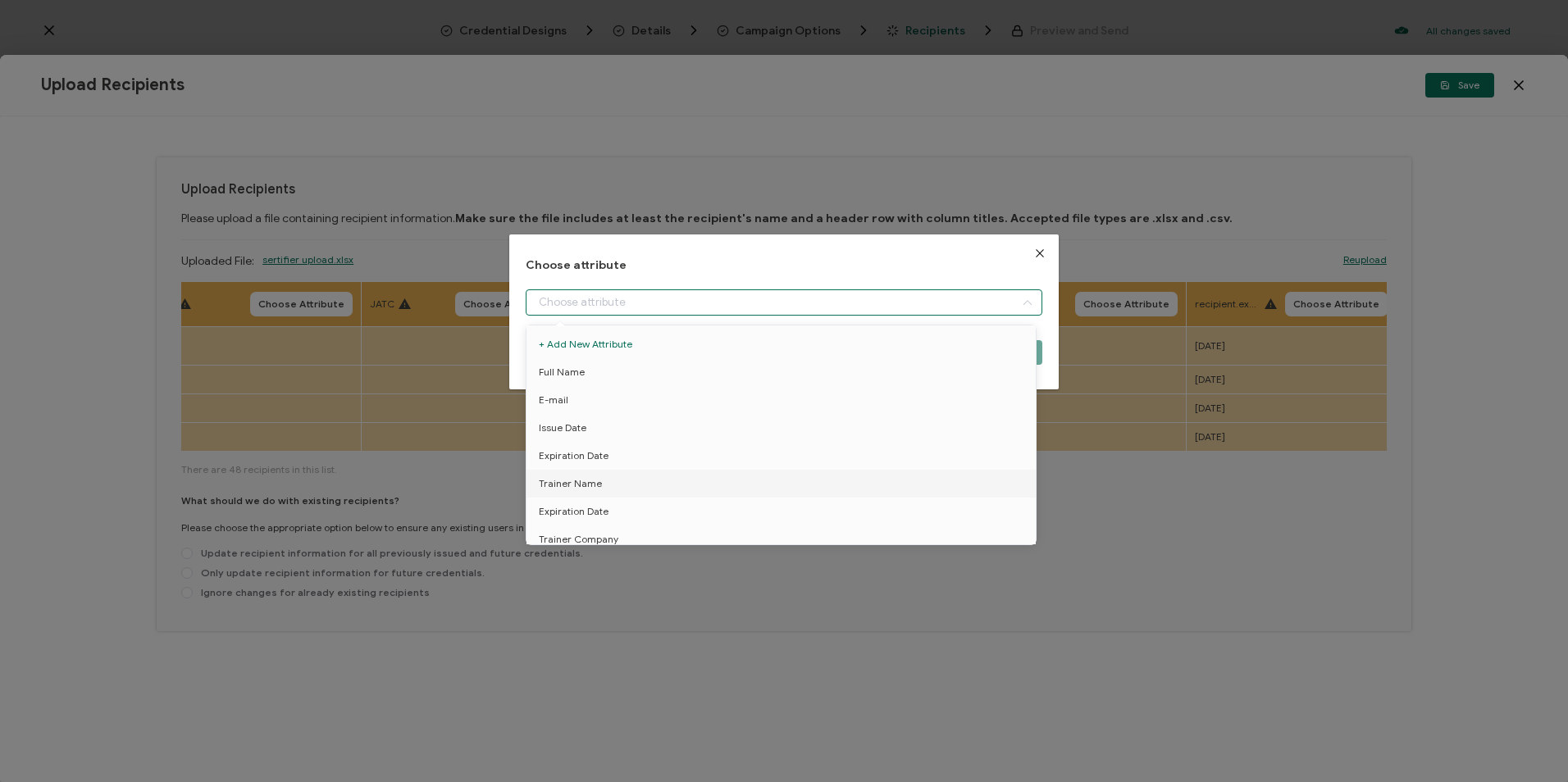
click at [675, 296] on input "dialog" at bounding box center [783, 303] width 516 height 27
click at [602, 515] on span "Expiration Date" at bounding box center [573, 511] width 70 height 28
type input "Expiration Date"
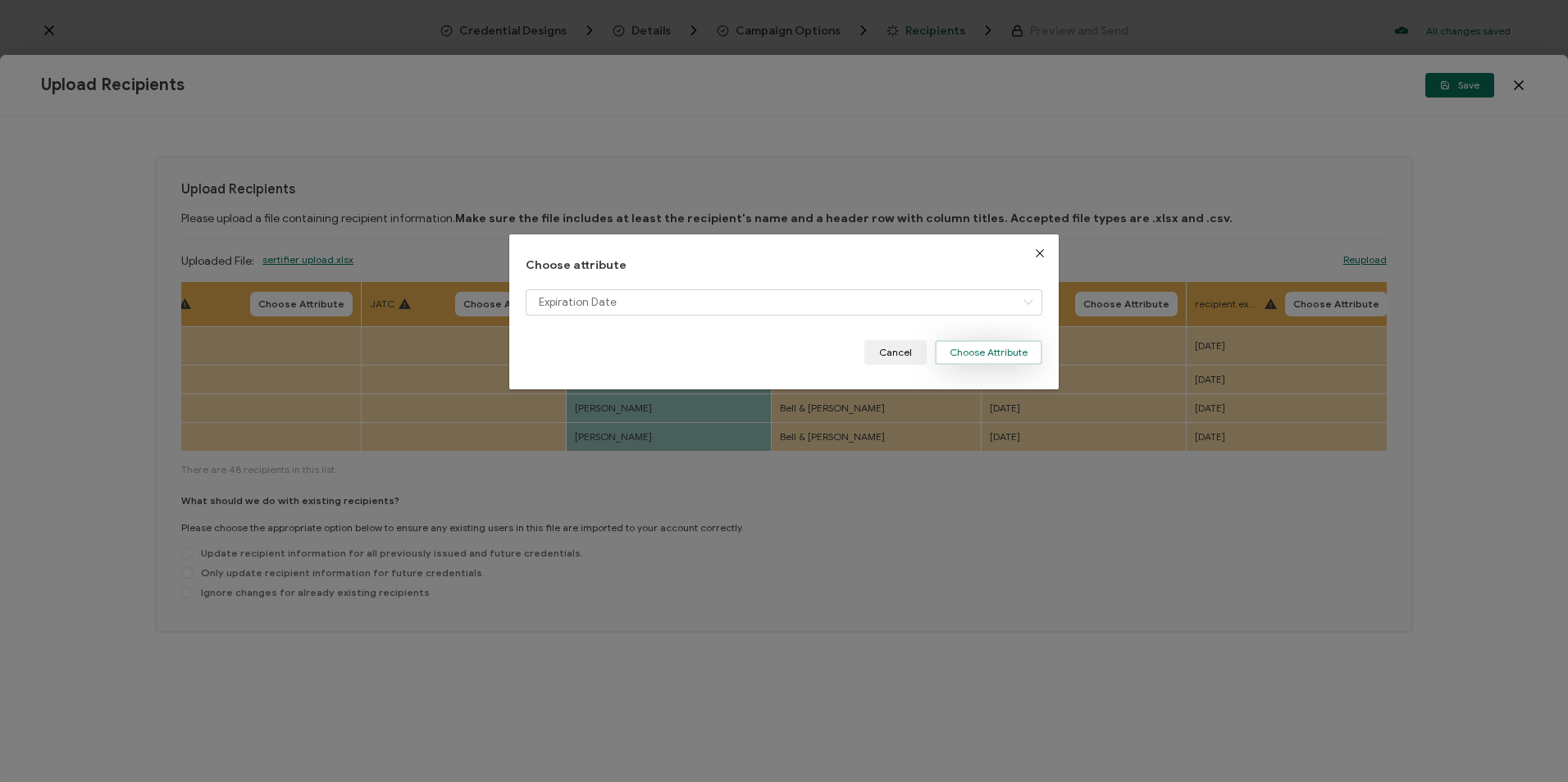
click at [977, 354] on button "Choose Attribute" at bounding box center [988, 353] width 107 height 25
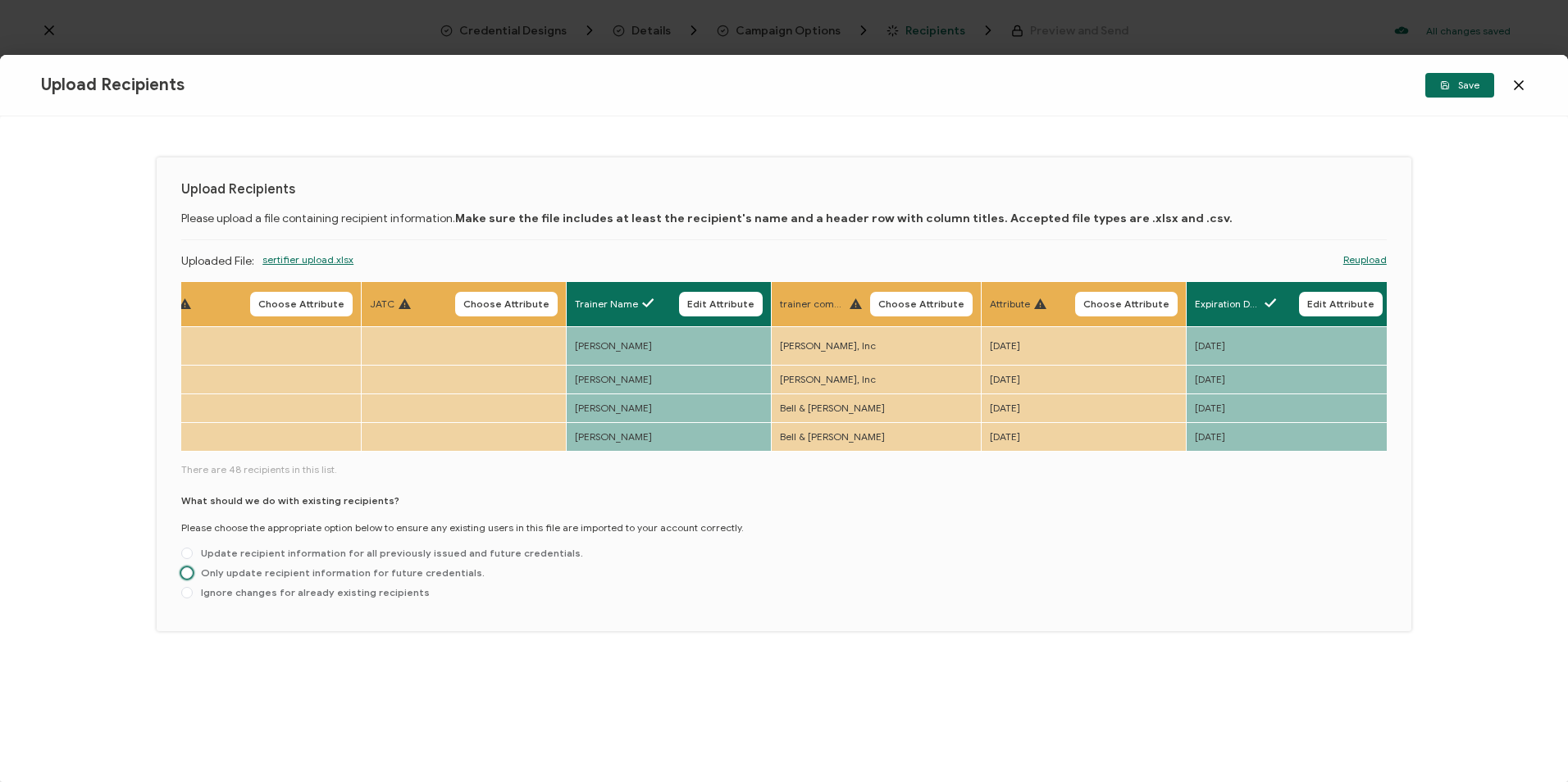
click at [424, 568] on span "Only update recipient information for future credentials." at bounding box center [339, 572] width 292 height 12
click at [193, 568] on input "Only update recipient information for future credentials." at bounding box center [187, 573] width 12 height 13
radio input "true"
click at [1480, 86] on button "Save" at bounding box center [1459, 85] width 69 height 25
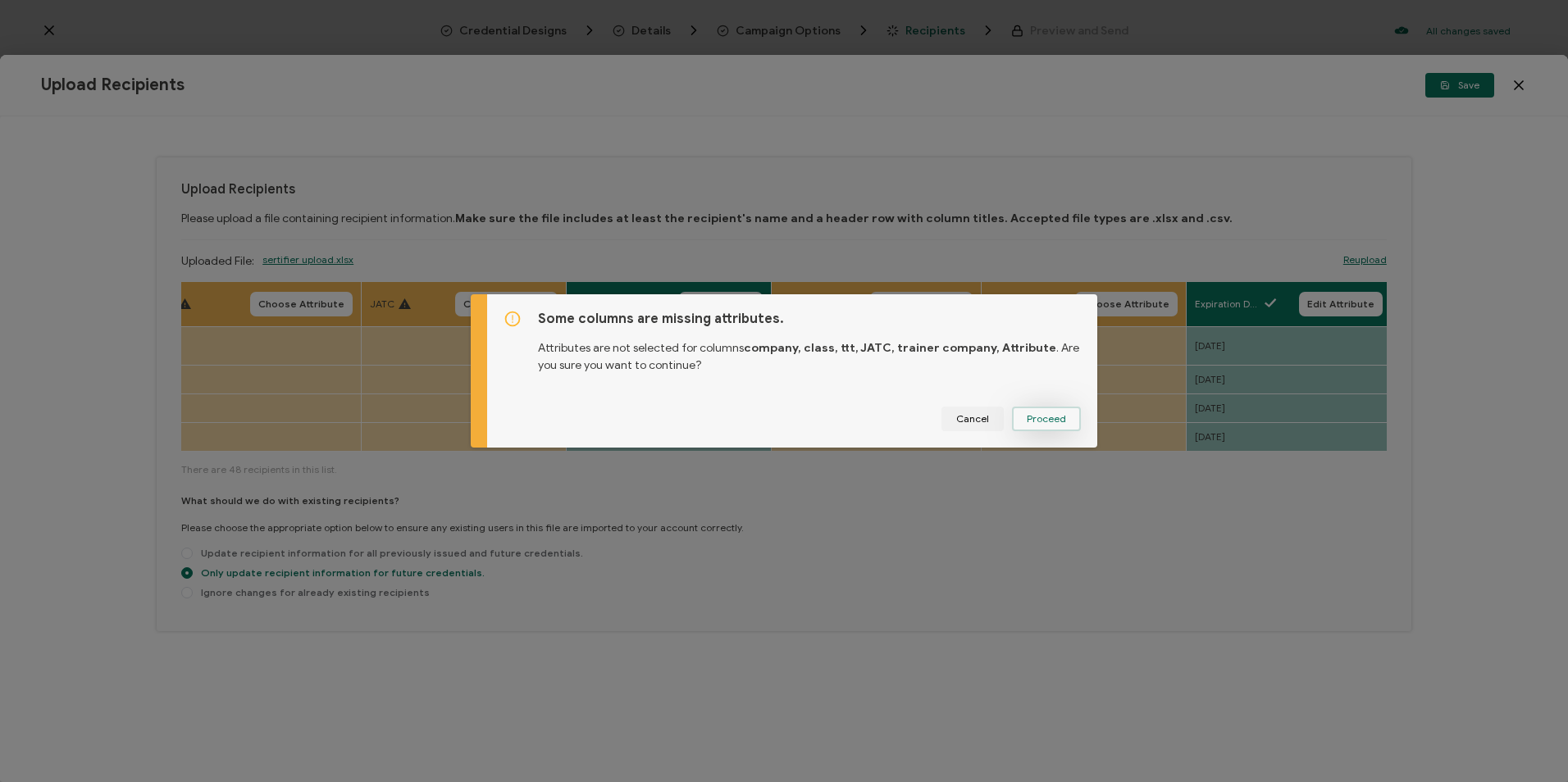
click at [1055, 422] on span "Proceed" at bounding box center [1046, 418] width 39 height 10
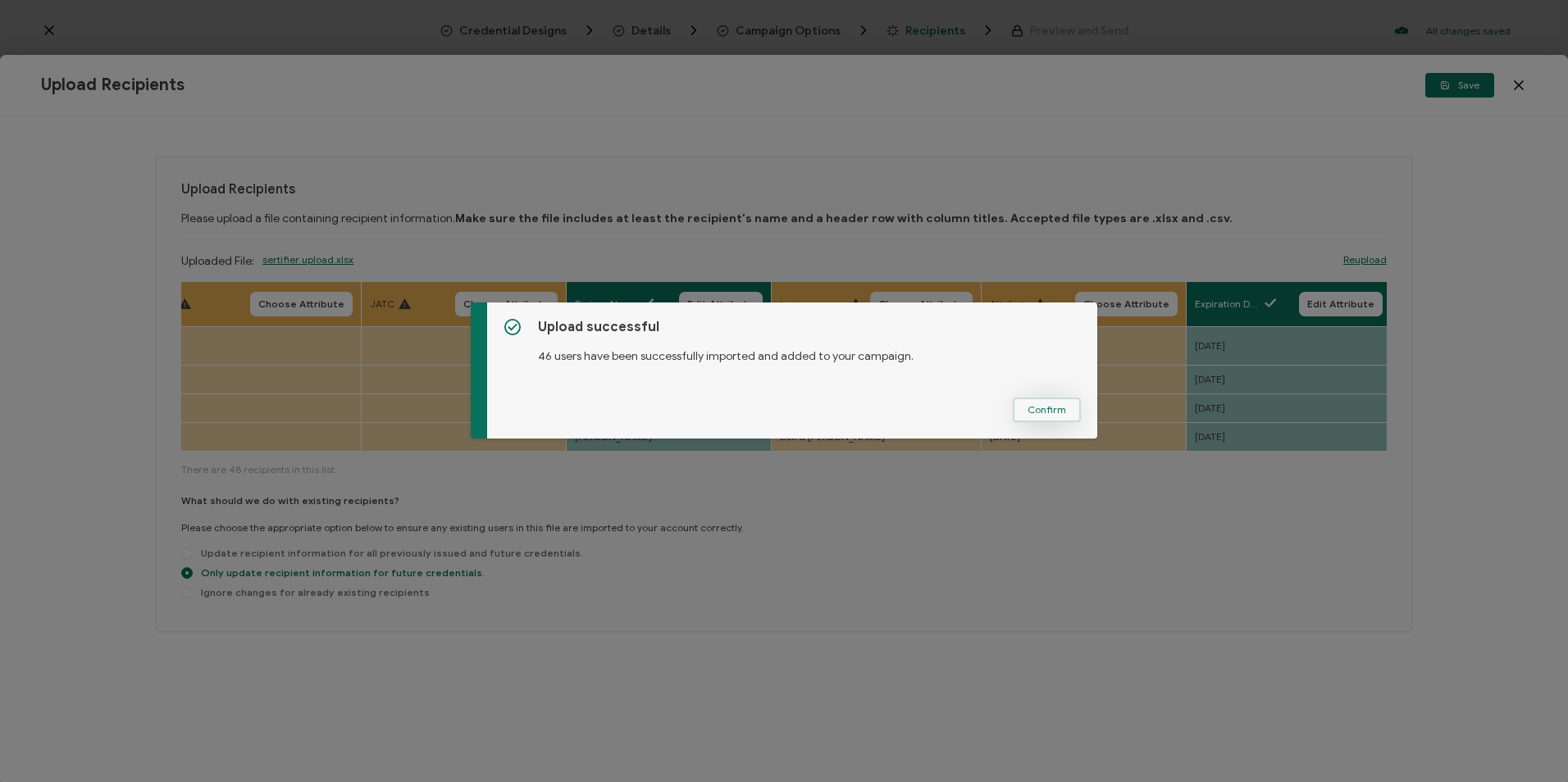
click at [1036, 412] on span "Confirm" at bounding box center [1047, 410] width 39 height 10
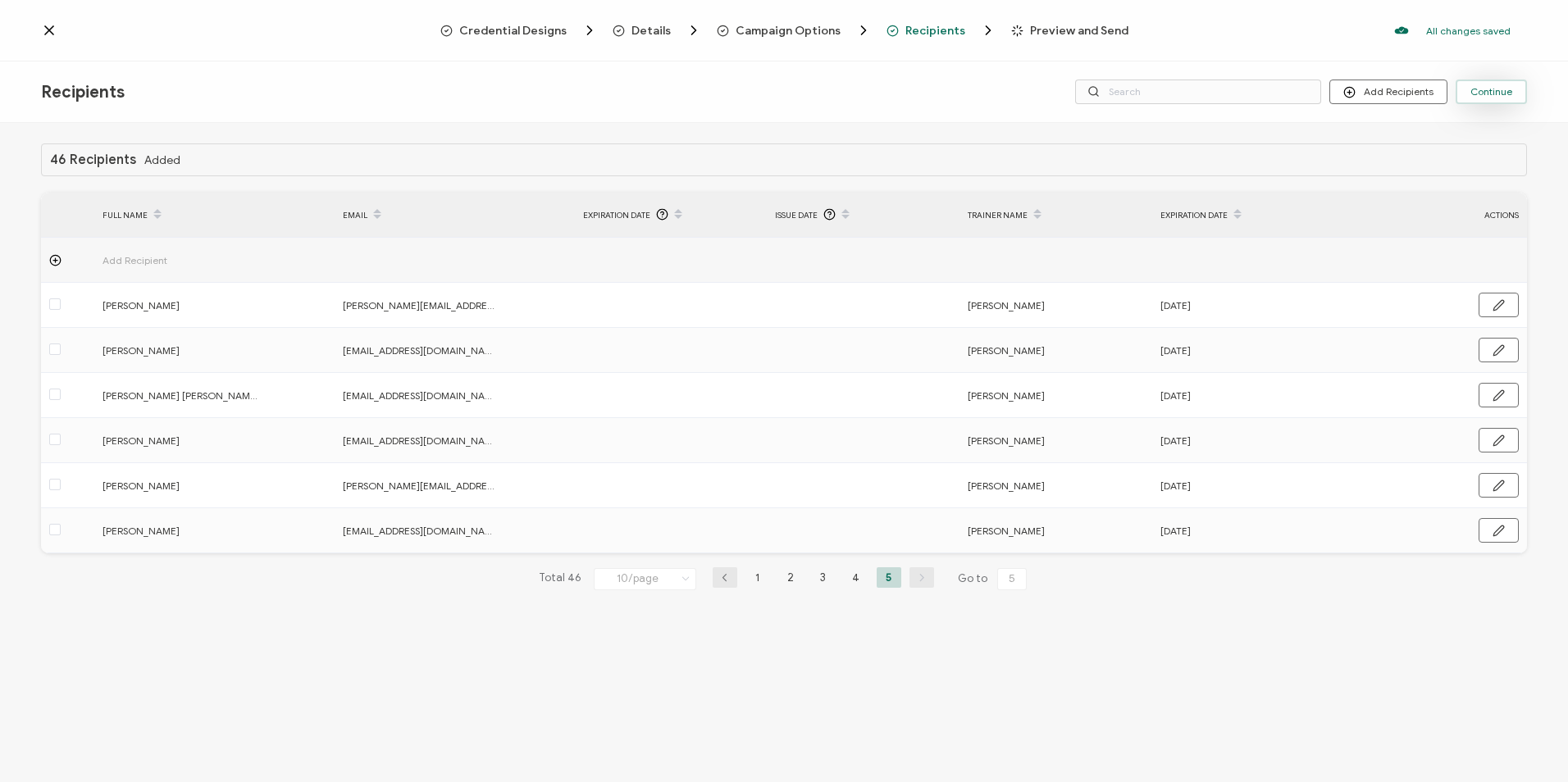
click at [1480, 92] on span "Continue" at bounding box center [1490, 91] width 42 height 10
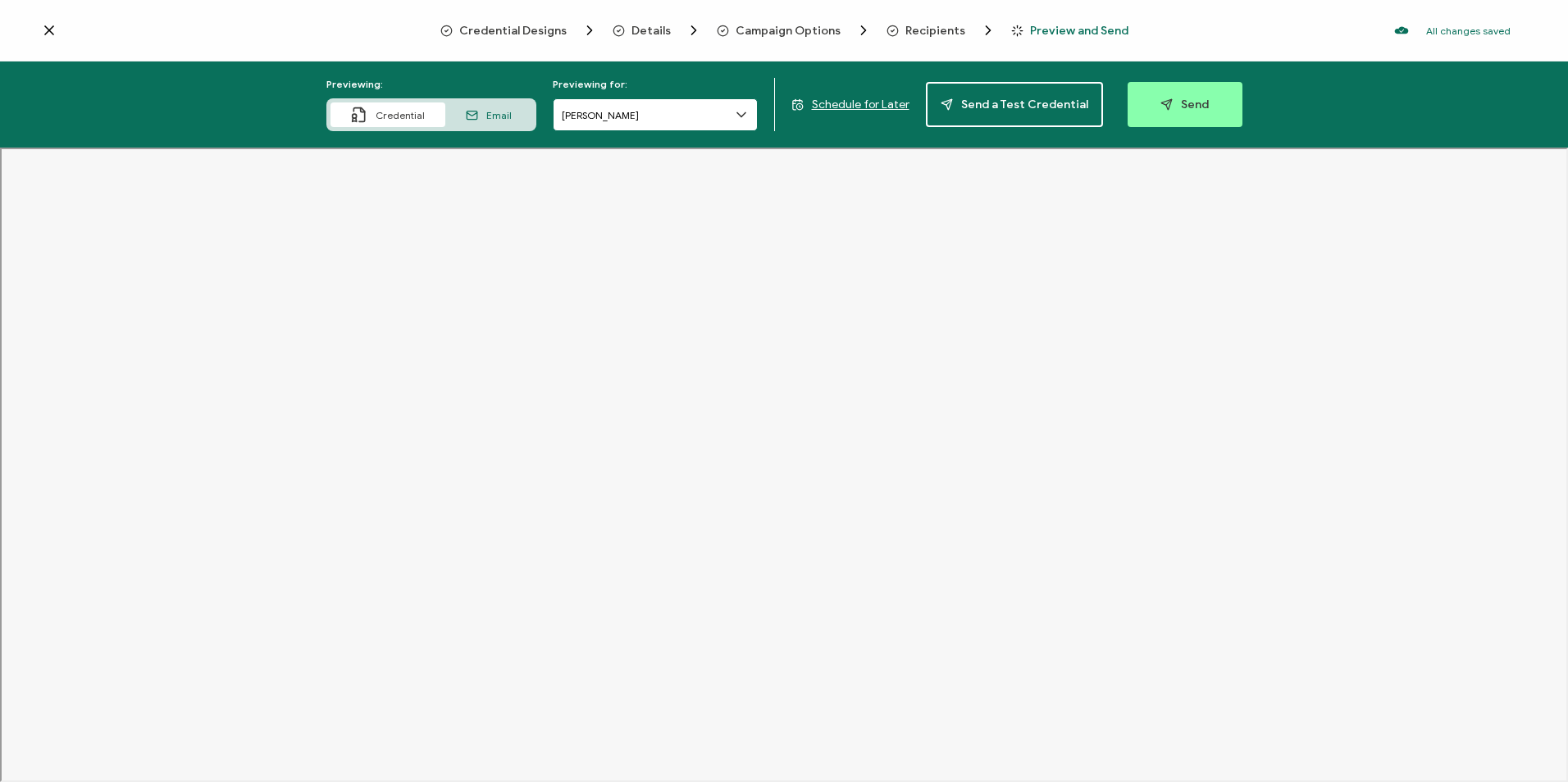
click at [607, 111] on input "[PERSON_NAME]" at bounding box center [656, 114] width 205 height 33
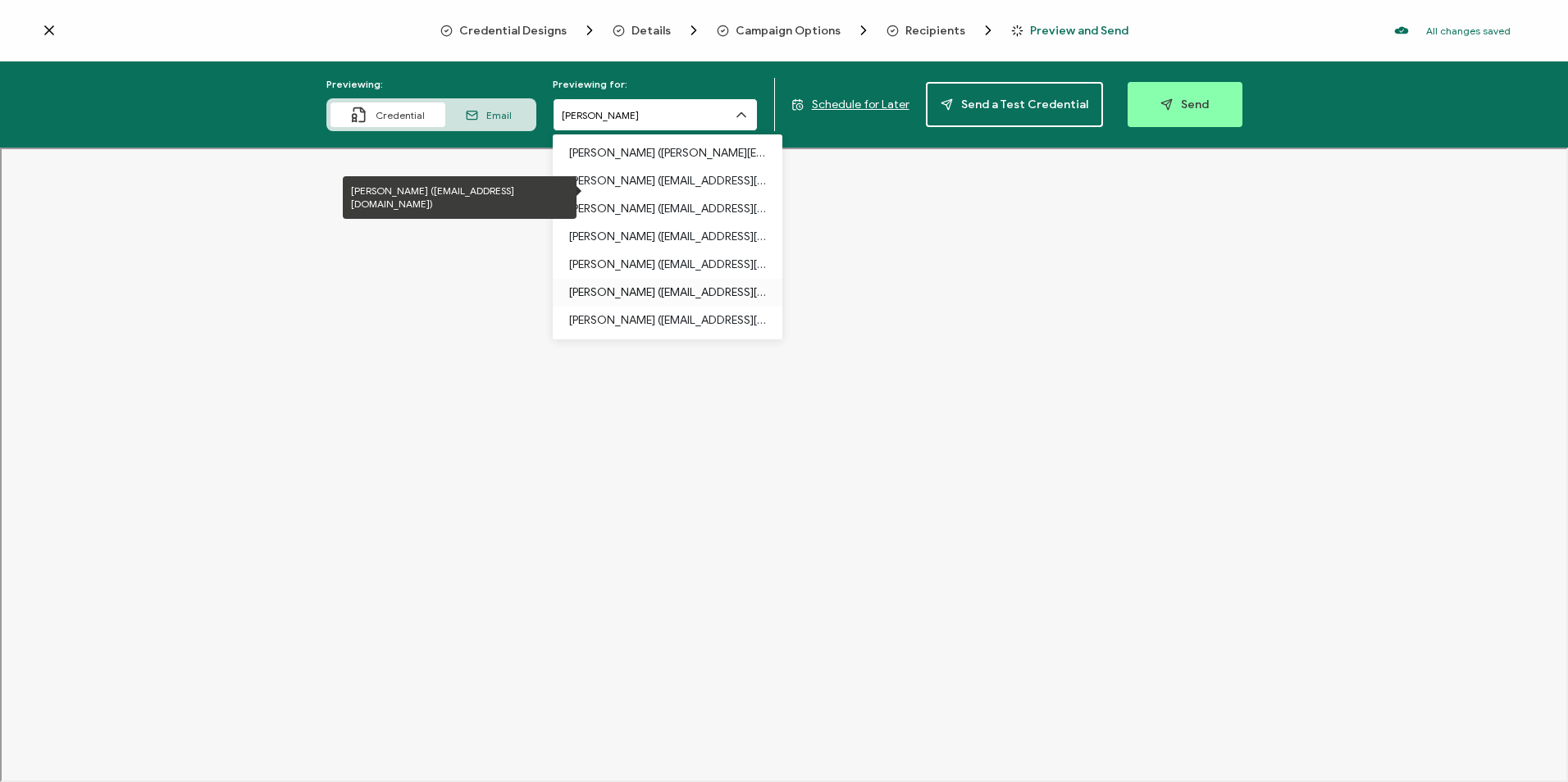
scroll to position [574, 0]
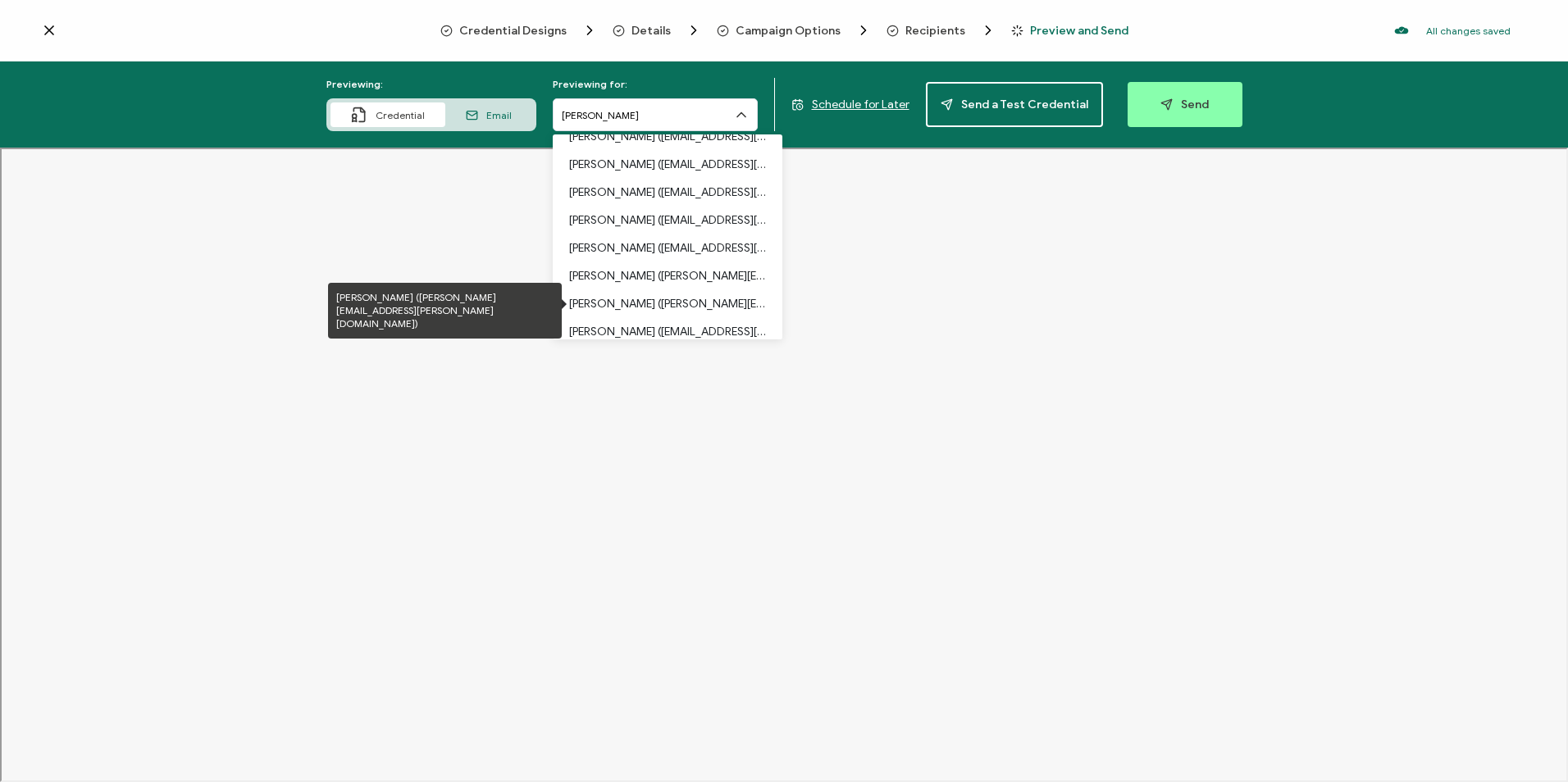
click at [627, 295] on p "[PERSON_NAME] ([PERSON_NAME][EMAIL_ADDRESS][PERSON_NAME][DOMAIN_NAME])" at bounding box center [667, 304] width 196 height 28
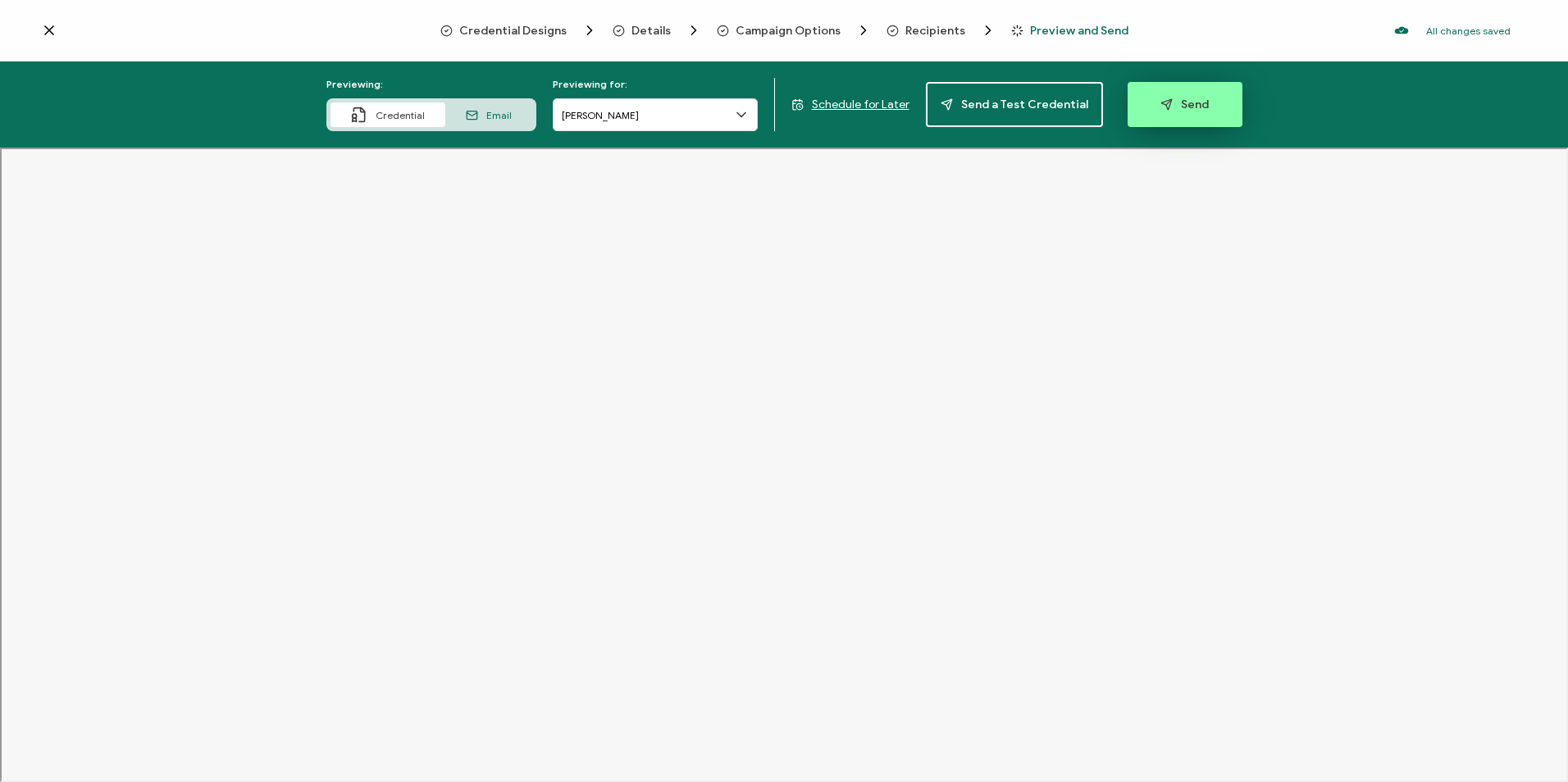
click at [1191, 109] on span "Send" at bounding box center [1184, 104] width 49 height 12
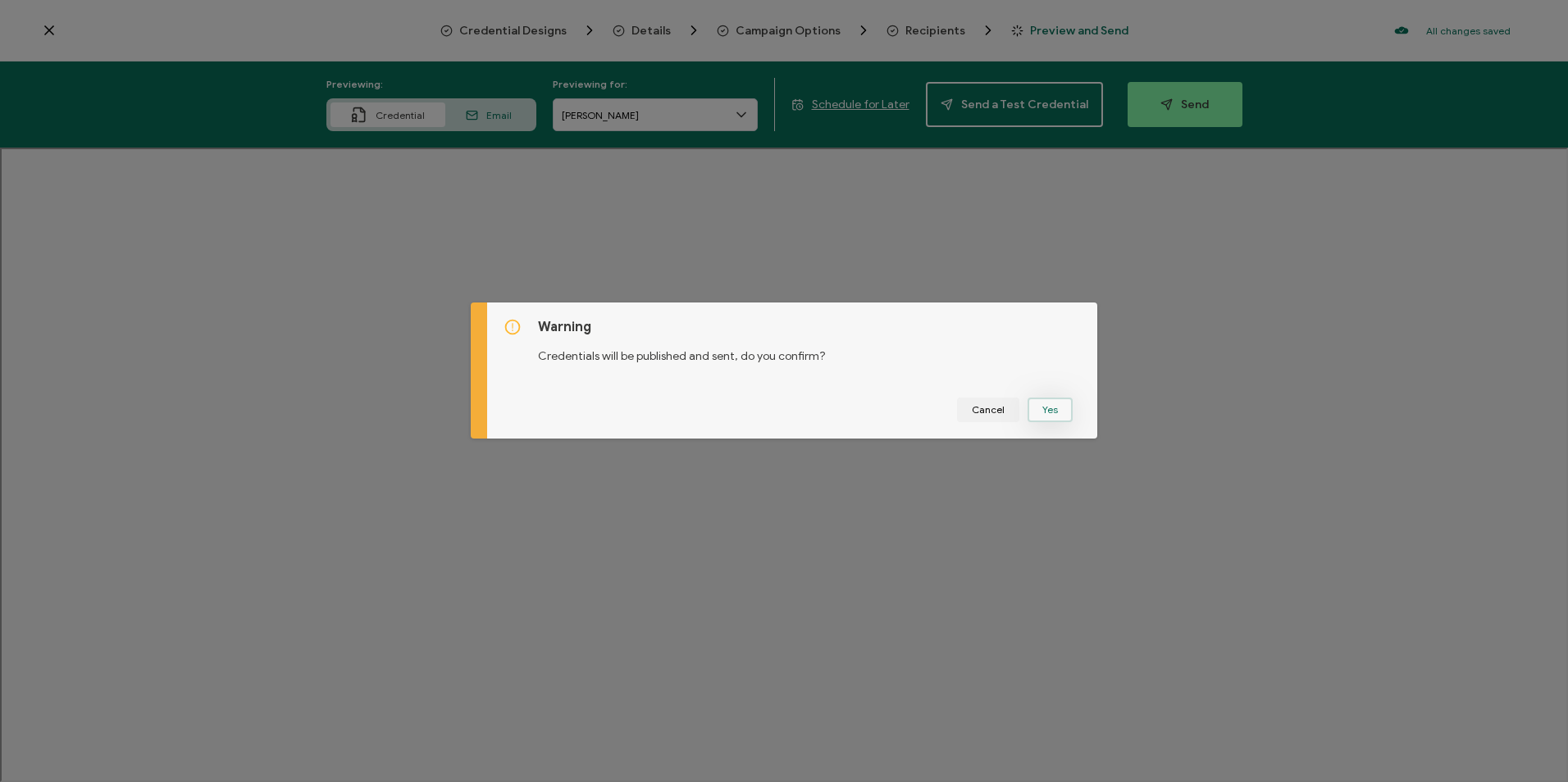
click at [1045, 419] on button "Yes" at bounding box center [1049, 410] width 45 height 25
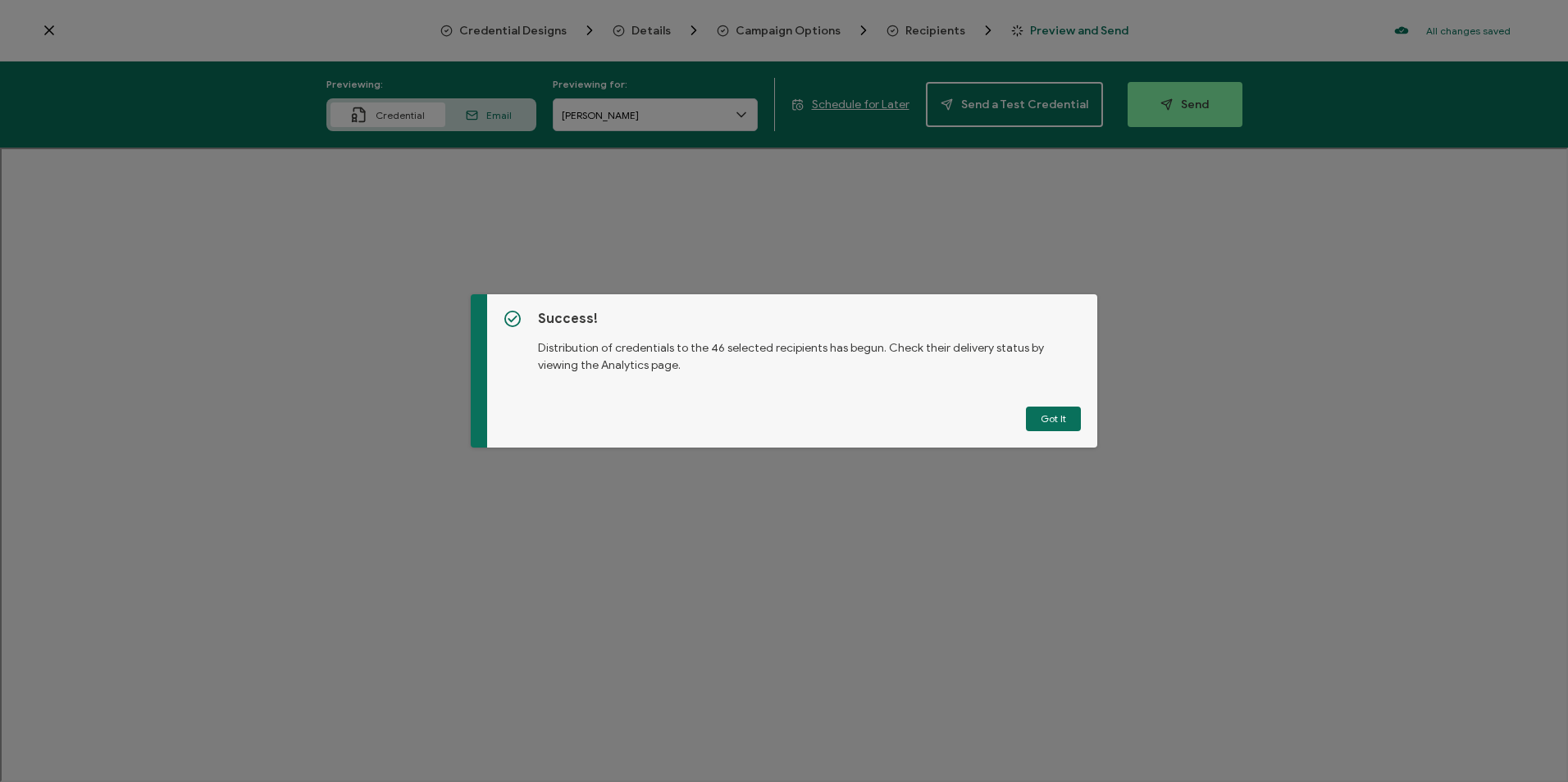
click at [1045, 419] on button "Got It" at bounding box center [1053, 419] width 55 height 25
